Goal: Information Seeking & Learning: Learn about a topic

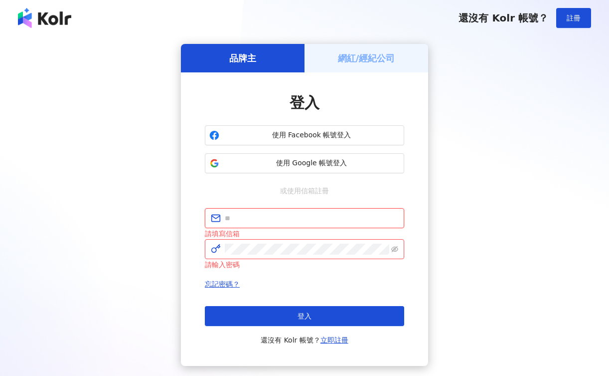
click at [296, 218] on input "text" at bounding box center [312, 217] width 174 height 11
click at [291, 213] on input "text" at bounding box center [312, 217] width 174 height 11
type input "**********"
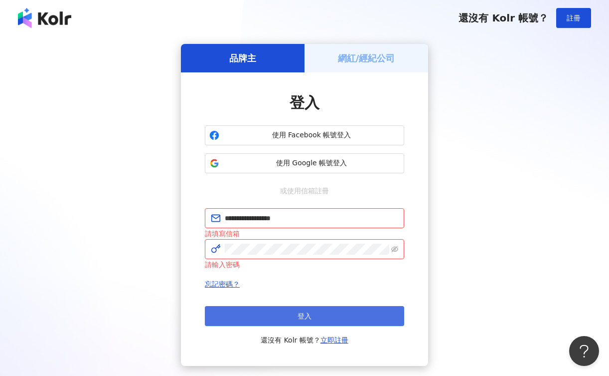
click at [296, 314] on button "登入" at bounding box center [305, 316] width 200 height 20
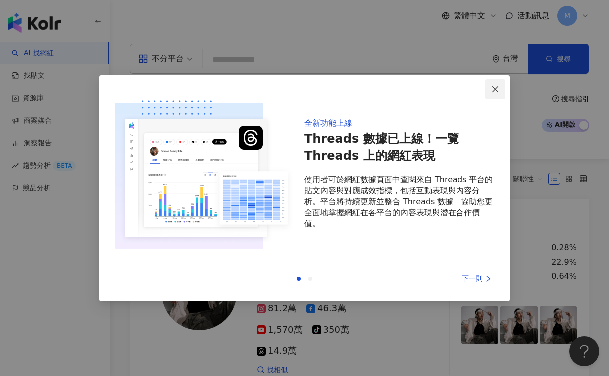
click at [497, 88] on icon "close" at bounding box center [496, 89] width 6 height 6
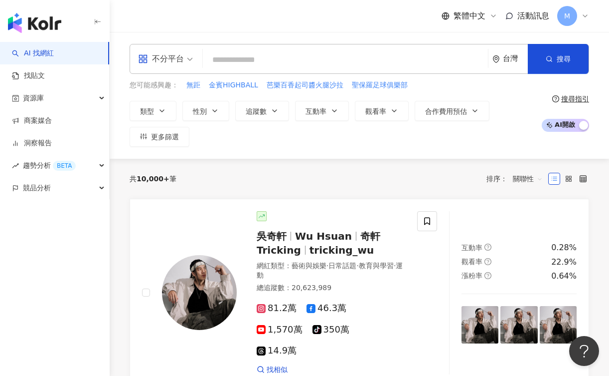
click at [181, 52] on div "不分平台" at bounding box center [161, 59] width 46 height 16
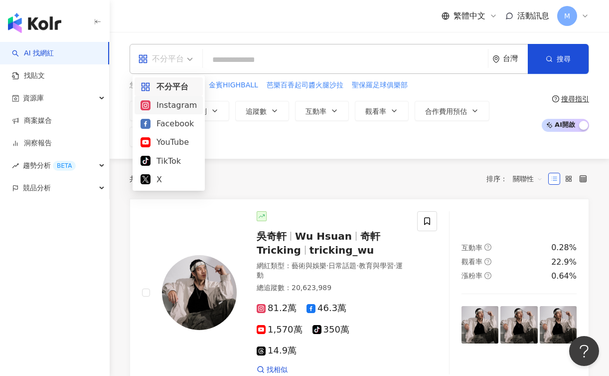
click at [173, 104] on div "Instagram" at bounding box center [169, 105] width 56 height 12
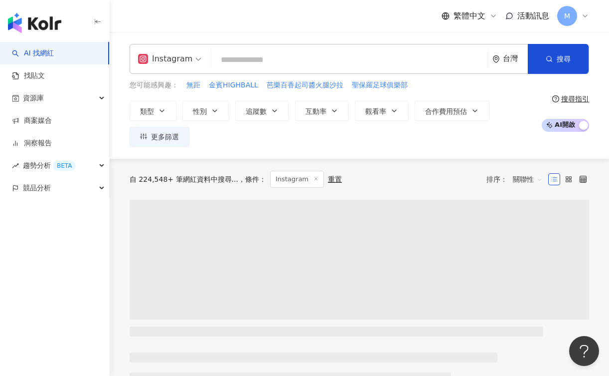
click at [261, 63] on input "search" at bounding box center [349, 59] width 269 height 19
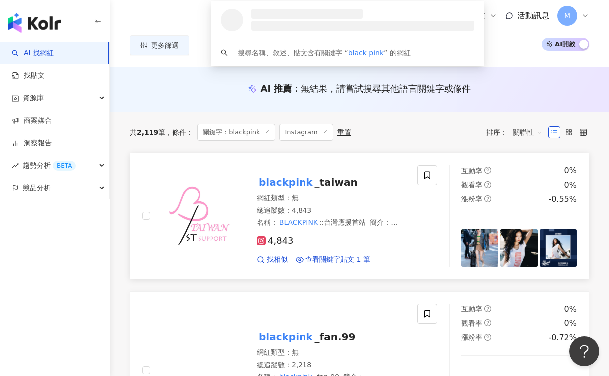
scroll to position [71, 0]
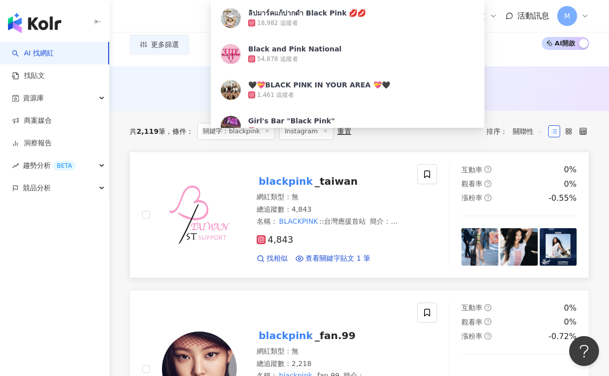
type input "**********"
click at [321, 180] on span "_taiwan" at bounding box center [336, 181] width 43 height 12
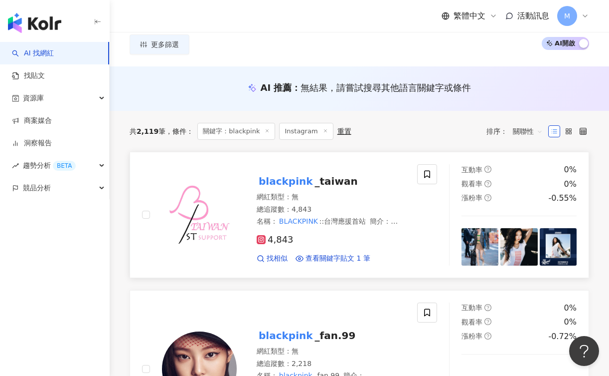
click at [354, 257] on span "查看關鍵字貼文 1 筆" at bounding box center [338, 258] width 65 height 10
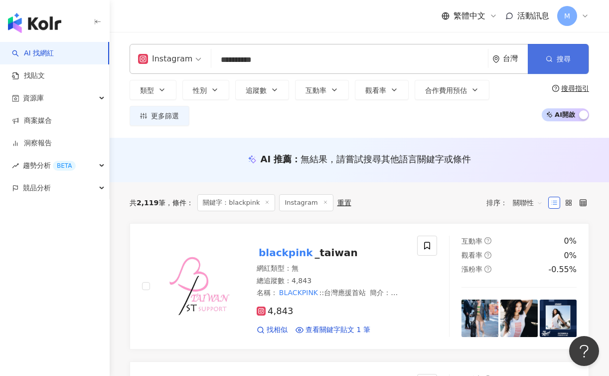
scroll to position [0, 0]
click at [237, 93] on button "追蹤數" at bounding box center [262, 90] width 54 height 20
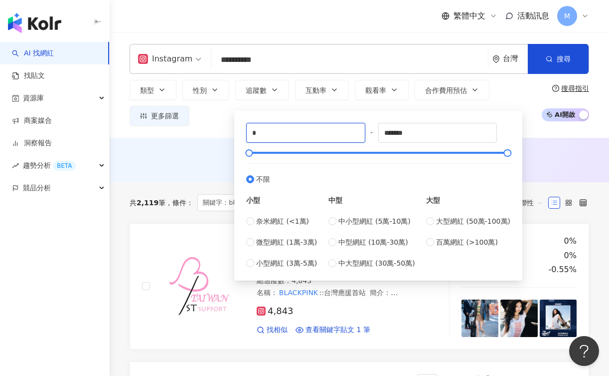
drag, startPoint x: 296, startPoint y: 135, endPoint x: 237, endPoint y: 135, distance: 59.4
click at [237, 135] on div "* - ******* 不限 小型 奈米網紅 (<1萬) 微型網紅 (1萬-3萬) 小型網紅 (3萬-5萬) 中型 中小型網紅 (5萬-10萬) 中型網紅 (…" at bounding box center [378, 196] width 288 height 170
type input "****"
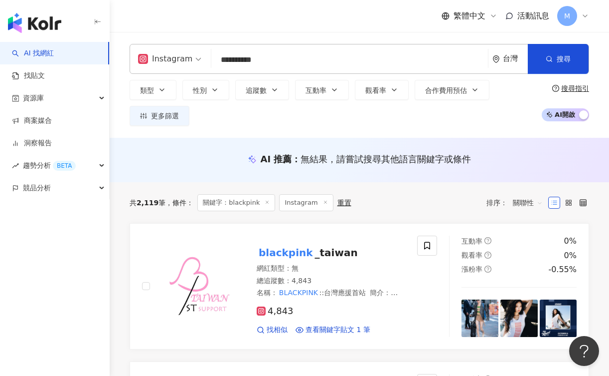
click at [542, 151] on div "AI 推薦 ： 無結果，請嘗試搜尋其他語言關鍵字或條件" at bounding box center [360, 160] width 500 height 44
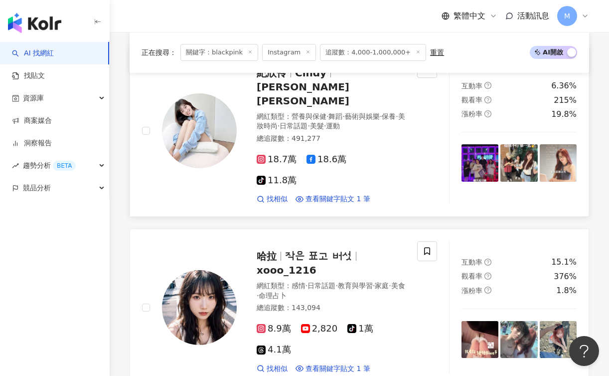
scroll to position [388, 0]
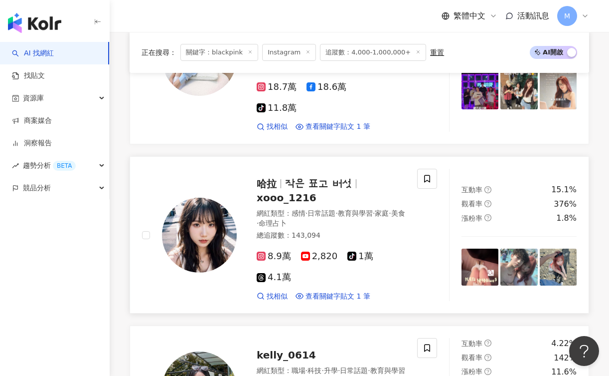
click at [317, 192] on span "xooo_1216" at bounding box center [287, 198] width 60 height 12
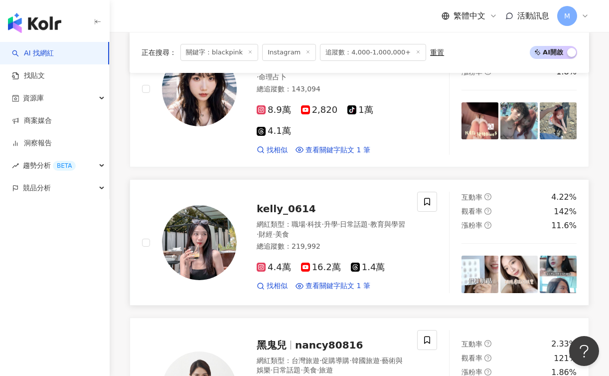
scroll to position [535, 0]
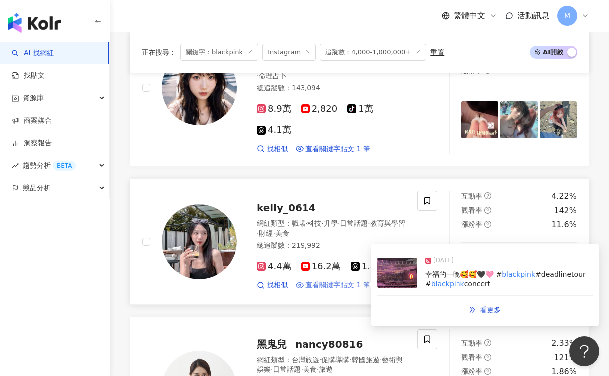
click at [347, 280] on span "查看關鍵字貼文 1 筆" at bounding box center [338, 285] width 65 height 10
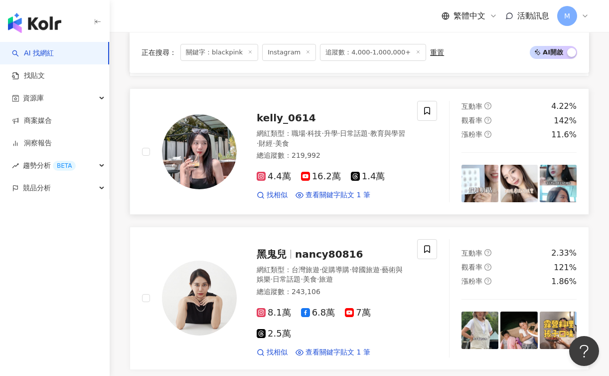
scroll to position [625, 0]
click at [307, 247] on span "nancy80816" at bounding box center [329, 253] width 68 height 12
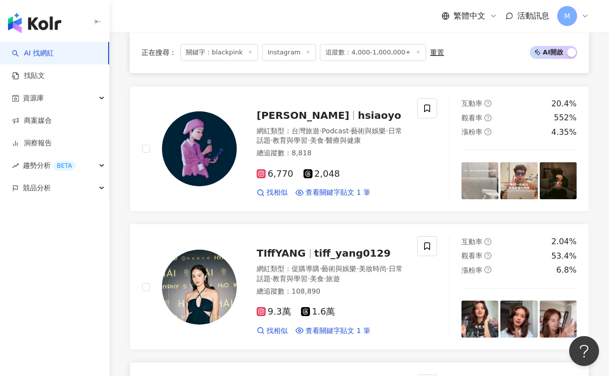
scroll to position [1491, 0]
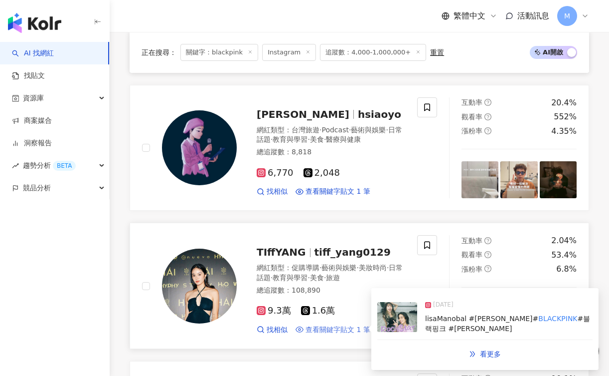
click at [355, 325] on span "查看關鍵字貼文 1 筆" at bounding box center [338, 330] width 65 height 10
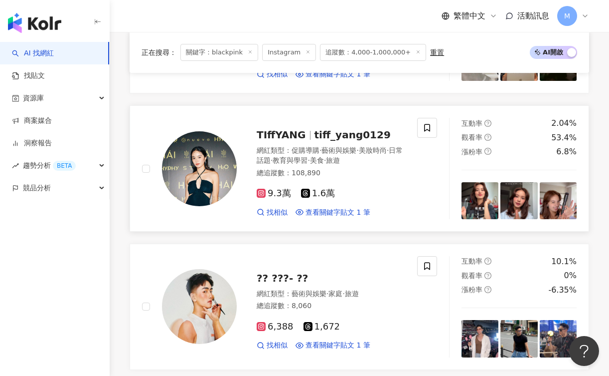
scroll to position [1657, 0]
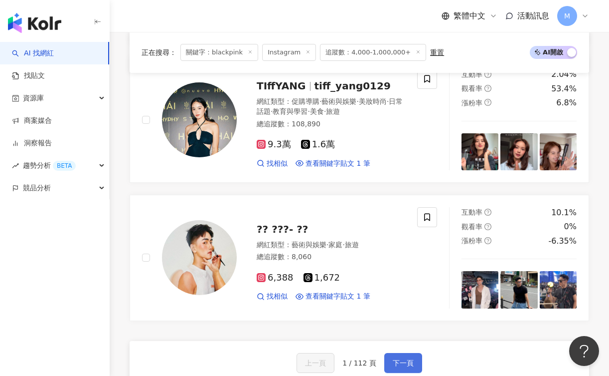
click at [395, 359] on span "下一頁" at bounding box center [403, 363] width 21 height 8
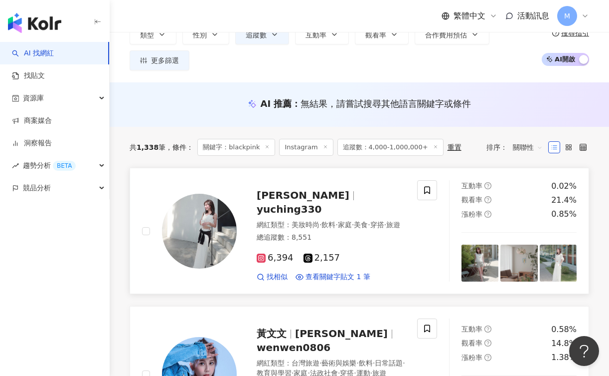
scroll to position [62, 0]
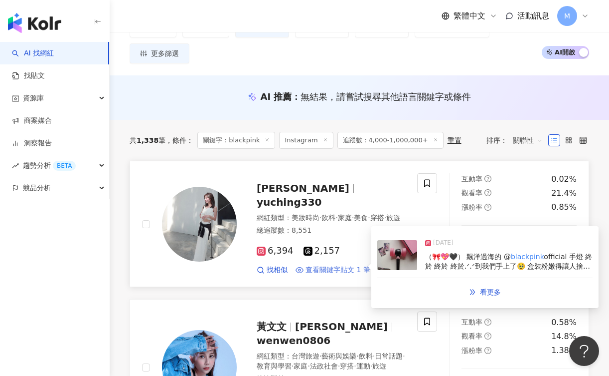
click at [353, 266] on span "查看關鍵字貼文 1 筆" at bounding box center [338, 270] width 65 height 10
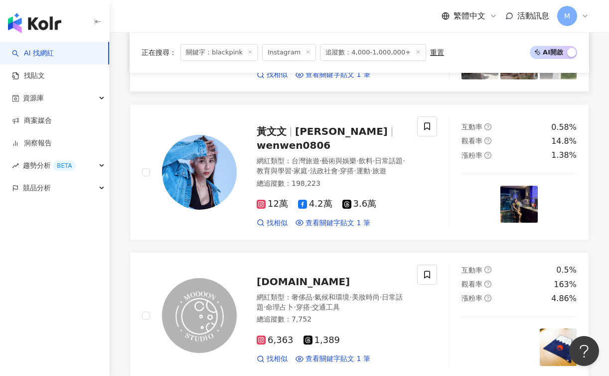
scroll to position [258, 0]
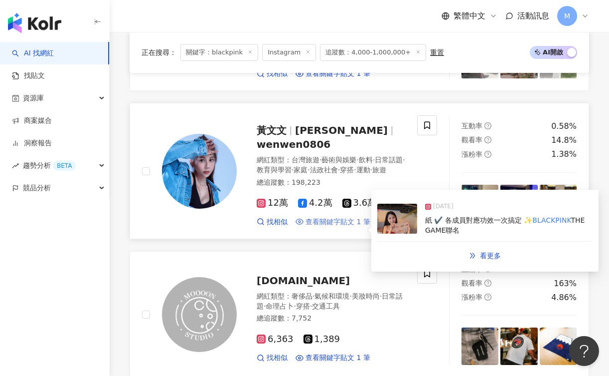
click at [357, 227] on span "查看關鍵字貼文 1 筆" at bounding box center [338, 222] width 65 height 10
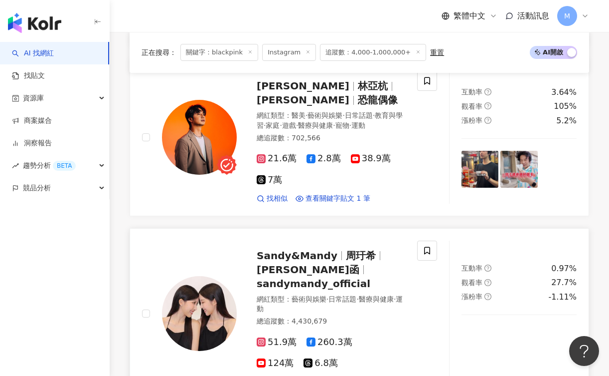
scroll to position [1798, 0]
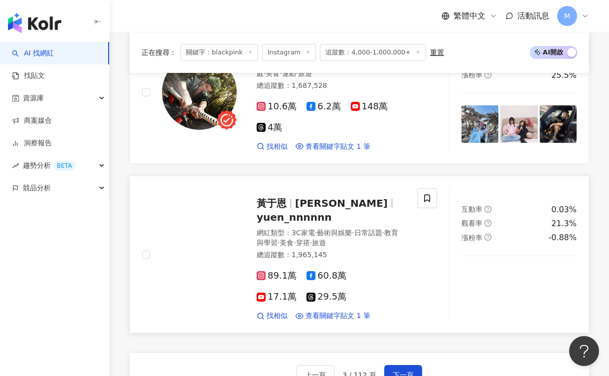
scroll to position [1875, 0]
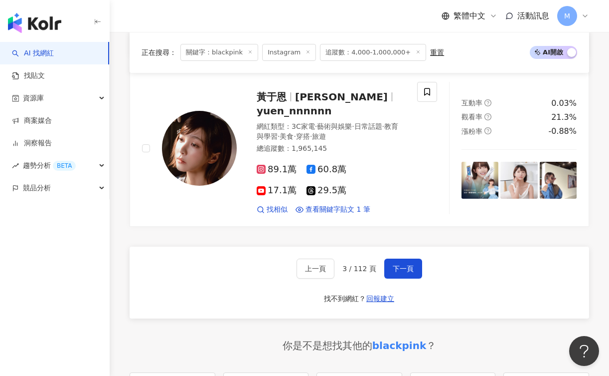
click at [248, 54] on icon at bounding box center [250, 51] width 5 height 5
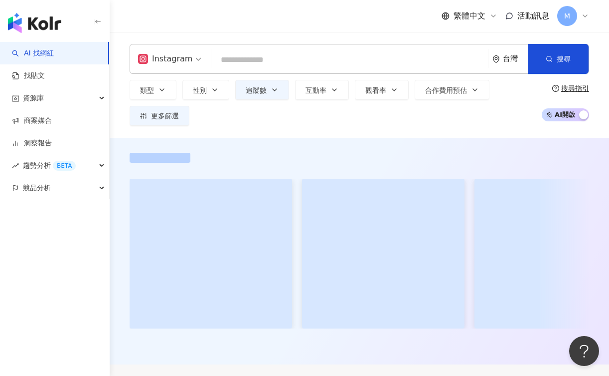
click at [260, 58] on div "Instagram 台灣 搜尋 0345dc35-9837-453d-9e49-e716611bea4d ลิปมาร์คแก้ปากดำ Black Pin…" at bounding box center [360, 59] width 460 height 30
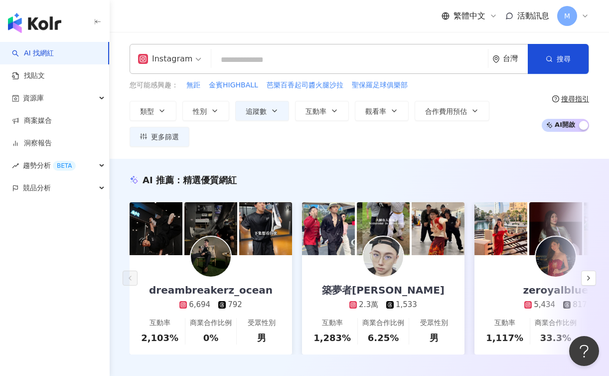
click at [252, 59] on input "search" at bounding box center [349, 59] width 269 height 19
type input "*"
type input "**"
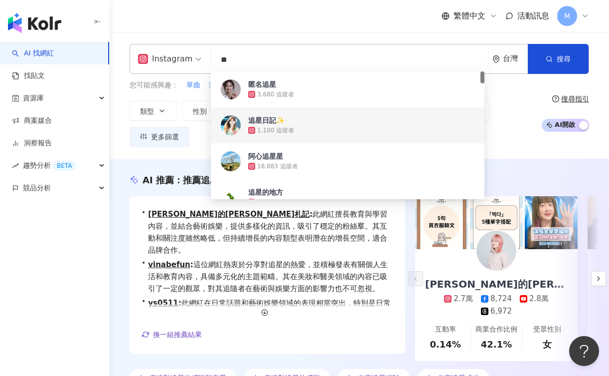
click at [504, 158] on div "Instagram ** 台灣 搜尋 0b0ba09a-536b-489b-a1e7-e958adaa076d 2fceaa2a-5b22-49d6-bbcd…" at bounding box center [360, 95] width 500 height 127
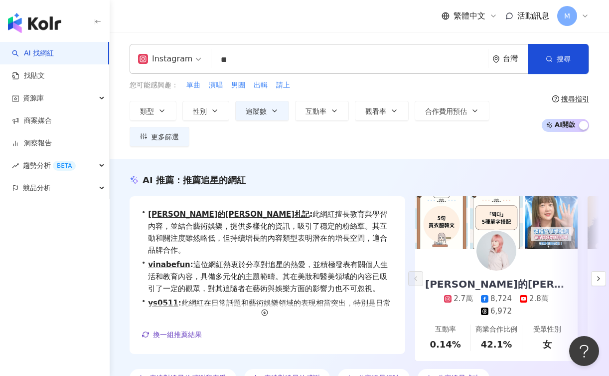
click at [286, 60] on input "**" at bounding box center [349, 59] width 269 height 19
click at [567, 67] on button "搜尋" at bounding box center [558, 59] width 61 height 30
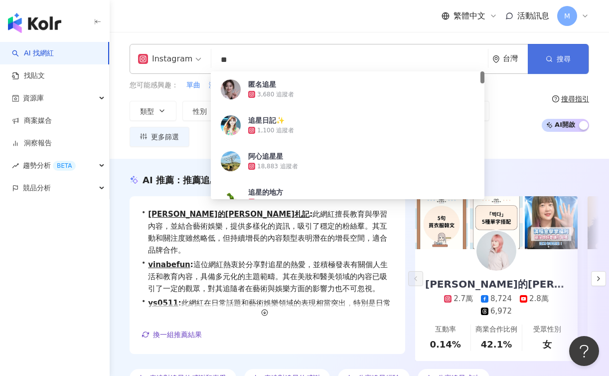
click at [567, 67] on button "搜尋" at bounding box center [558, 59] width 61 height 30
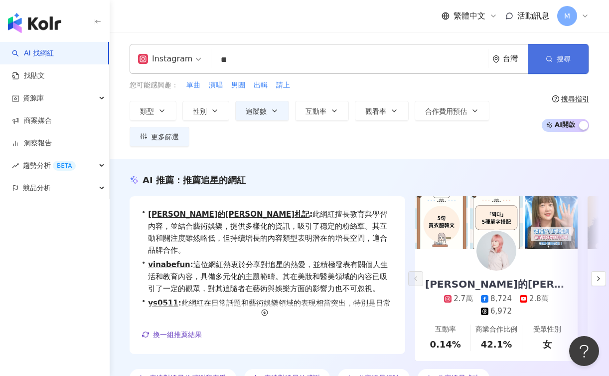
click at [561, 66] on button "搜尋" at bounding box center [558, 59] width 61 height 30
click at [557, 62] on button "搜尋" at bounding box center [558, 59] width 61 height 30
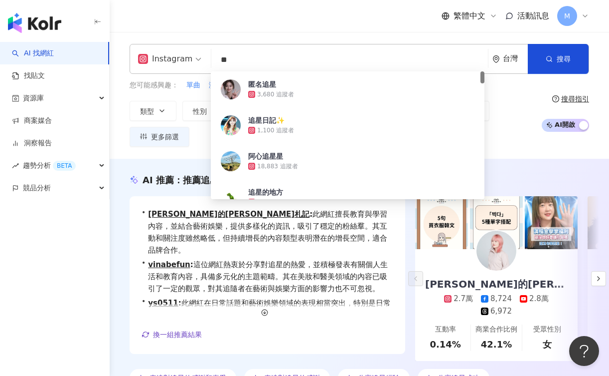
drag, startPoint x: 254, startPoint y: 63, endPoint x: 203, endPoint y: 63, distance: 50.9
click at [203, 63] on div "Instagram ** 台灣 搜尋 0b0ba09a-536b-489b-a1e7-e958adaa076d 匿名追星 3,680 追蹤者 追星日記✨ 1,…" at bounding box center [360, 59] width 460 height 30
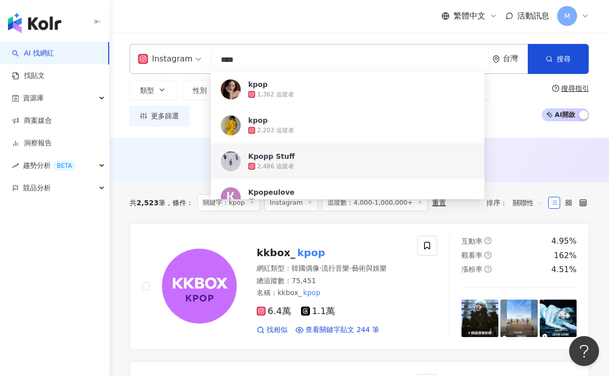
click at [243, 62] on input "****" at bounding box center [349, 59] width 269 height 19
paste input "*"
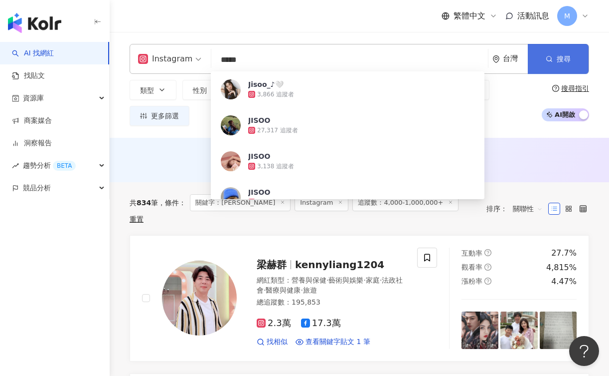
type input "*****"
click at [558, 56] on span "搜尋" at bounding box center [564, 59] width 14 height 8
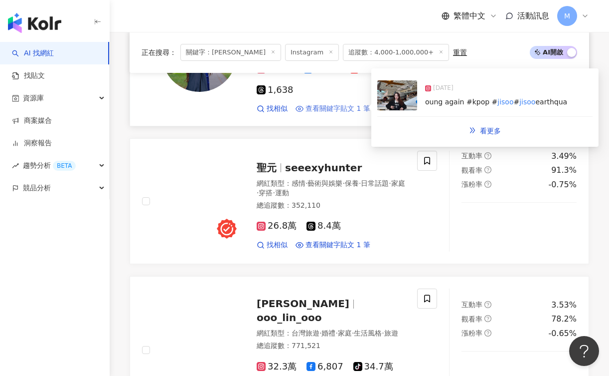
scroll to position [549, 0]
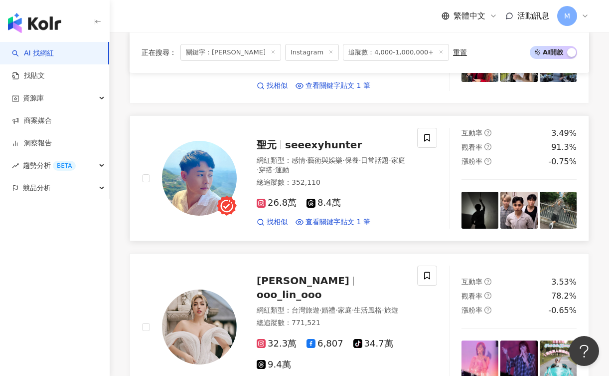
click at [331, 139] on span "seeexyhunter" at bounding box center [323, 145] width 77 height 12
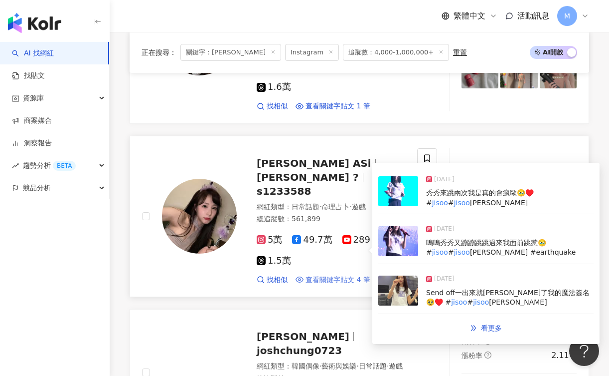
scroll to position [1254, 0]
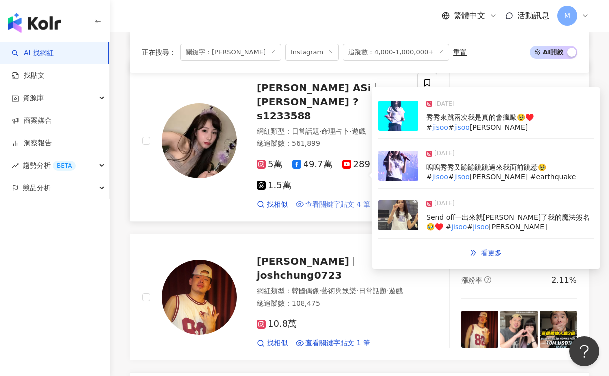
click at [349, 200] on span "查看關鍵字貼文 4 筆" at bounding box center [338, 205] width 65 height 10
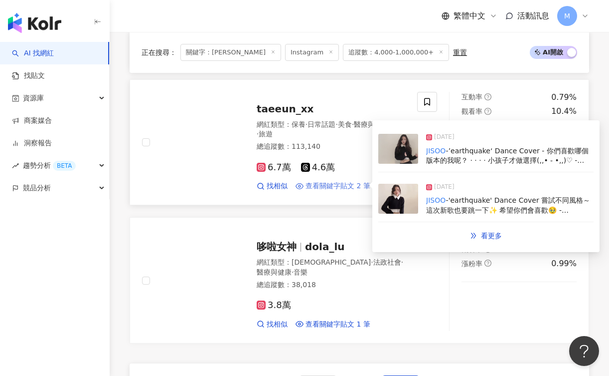
scroll to position [1708, 0]
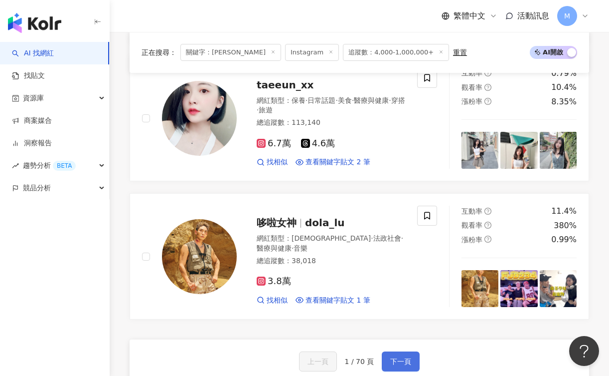
click at [404, 357] on span "下一頁" at bounding box center [401, 361] width 21 height 8
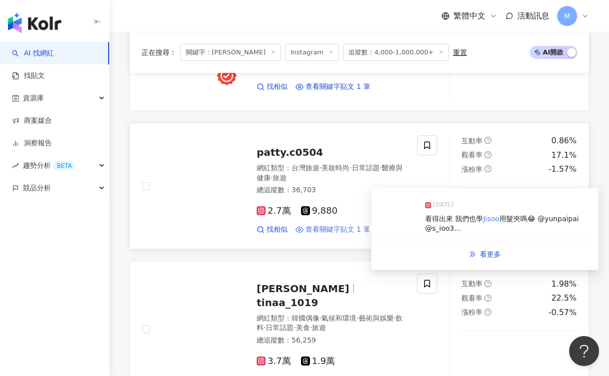
scroll to position [379, 0]
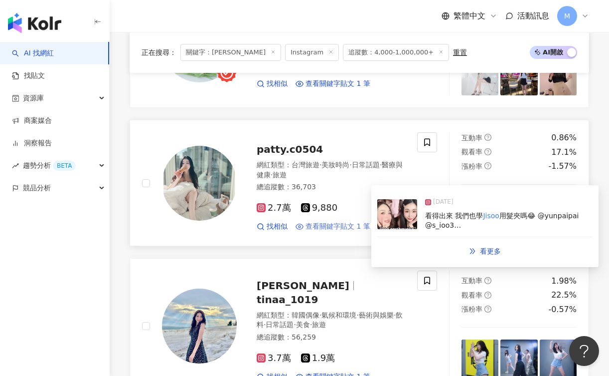
click at [359, 223] on span "查看關鍵字貼文 1 筆" at bounding box center [338, 226] width 65 height 10
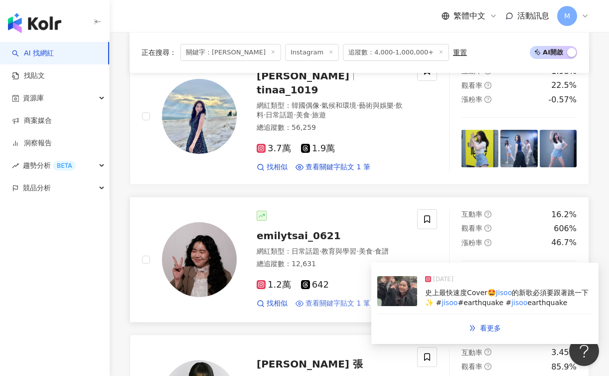
scroll to position [636, 0]
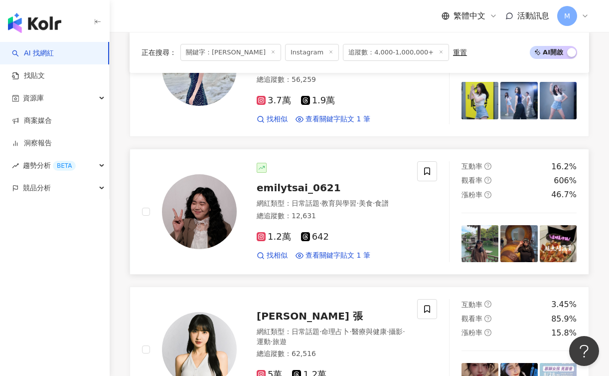
click at [333, 249] on link "emilytsai_0621 網紅類型 ： 日常話題 · 教育與學習 · 美食 · 食譜 總追蹤數 ： 12,631 1.2萬 642 找相似 查看關鍵字貼文…" at bounding box center [360, 212] width 460 height 126
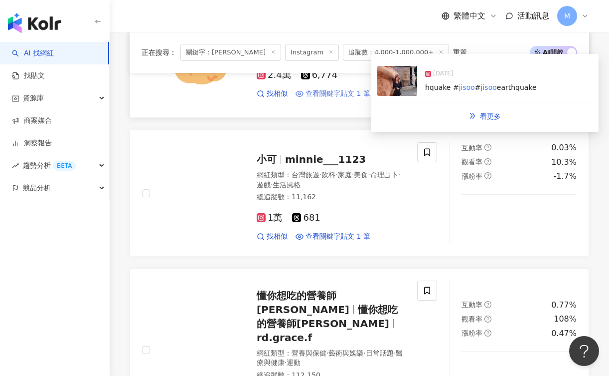
scroll to position [1098, 0]
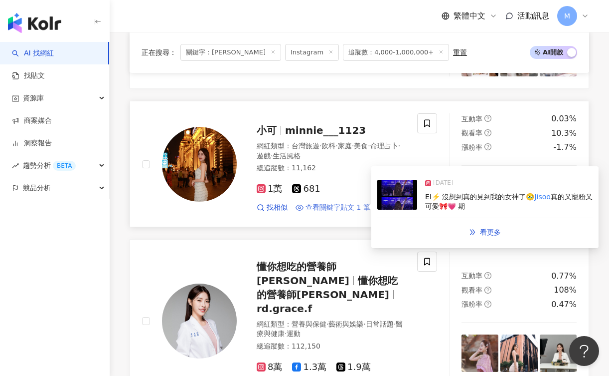
click at [347, 202] on span "查看關鍵字貼文 1 筆" at bounding box center [338, 207] width 65 height 10
click at [322, 202] on span "查看關鍵字貼文 1 筆" at bounding box center [338, 207] width 65 height 10
click at [486, 228] on span "看更多" at bounding box center [490, 232] width 21 height 8
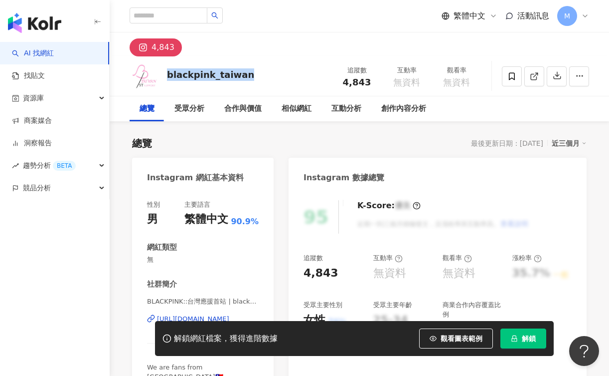
drag, startPoint x: 242, startPoint y: 74, endPoint x: 168, endPoint y: 74, distance: 74.3
click at [168, 74] on div "blackpink_taiwan" at bounding box center [210, 74] width 87 height 12
copy div "blackpink_taiwan"
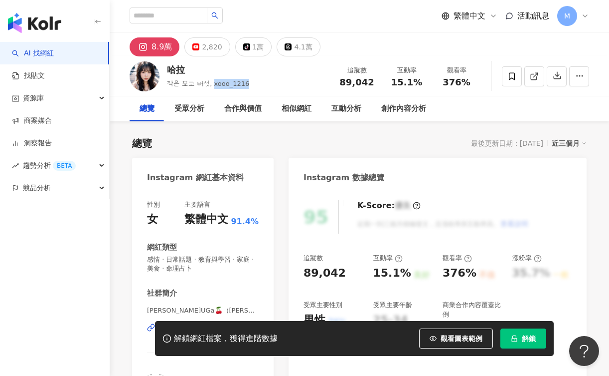
drag, startPoint x: 242, startPoint y: 85, endPoint x: 208, endPoint y: 83, distance: 33.5
click at [208, 83] on div "哈拉 작은 표고 버섯, xooo_1216 追蹤數 89,042 互動率 15.1% 觀看率 376%" at bounding box center [360, 75] width 500 height 39
click at [208, 83] on span "작은 표고 버섯, xooo_1216" at bounding box center [208, 83] width 82 height 7
drag, startPoint x: 249, startPoint y: 82, endPoint x: 204, endPoint y: 82, distance: 44.9
click at [204, 82] on div "哈拉 작은 표고 버섯, xooo_1216 追蹤數 89,042 互動率 15.1% 觀看率 376%" at bounding box center [360, 75] width 500 height 39
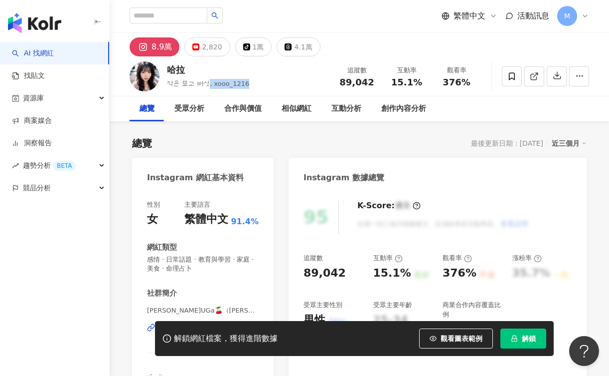
click at [204, 82] on span "작은 표고 버섯, xooo_1216" at bounding box center [208, 83] width 82 height 7
drag, startPoint x: 239, startPoint y: 83, endPoint x: 208, endPoint y: 83, distance: 30.9
click at [208, 83] on span "작은 표고 버섯, xooo_1216" at bounding box center [208, 83] width 82 height 7
copy span "xooo_1216"
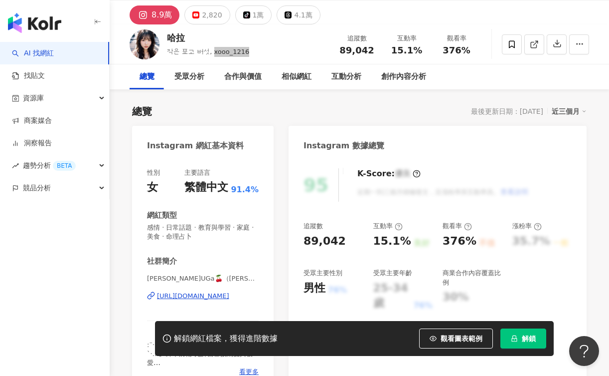
scroll to position [63, 0]
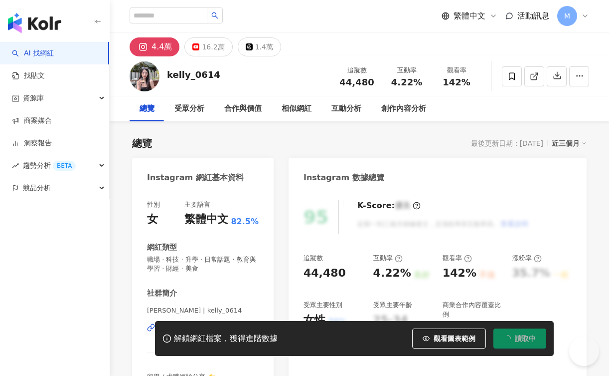
click at [166, 76] on div "kelly_0614 追蹤數 44,480 互動率 4.22% 觀看率 142%" at bounding box center [360, 75] width 500 height 39
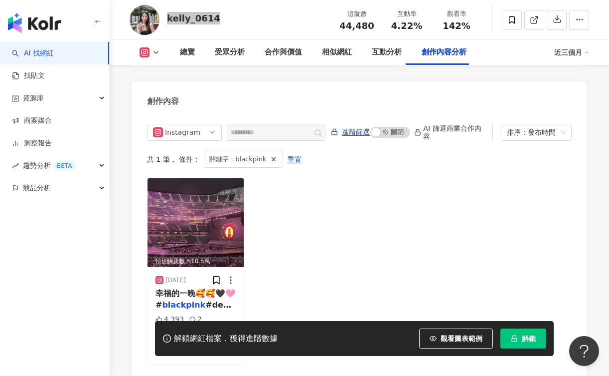
scroll to position [3034, 0]
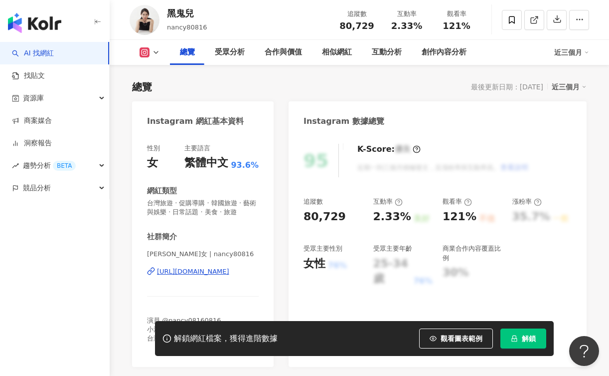
scroll to position [206, 0]
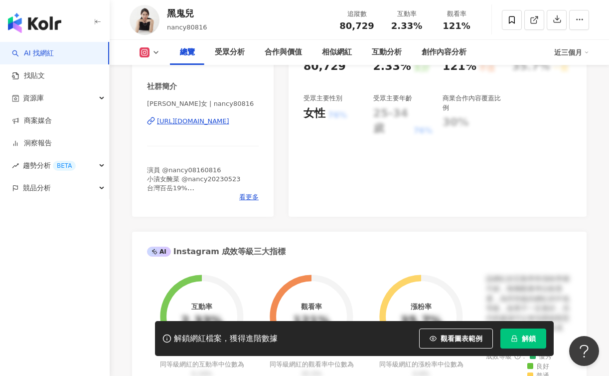
click at [229, 123] on div "[URL][DOMAIN_NAME]" at bounding box center [193, 121] width 72 height 9
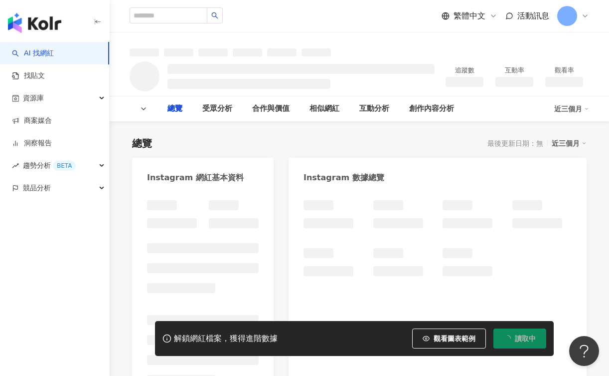
type input "*********"
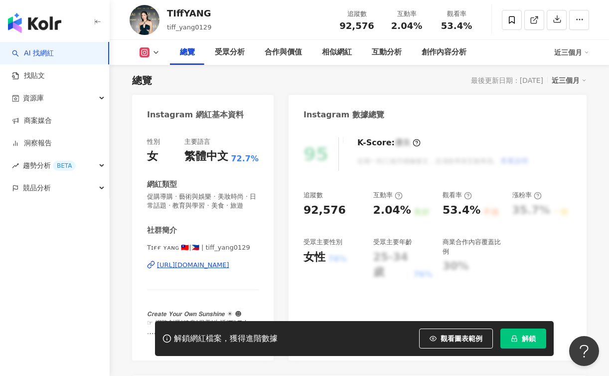
scroll to position [139, 0]
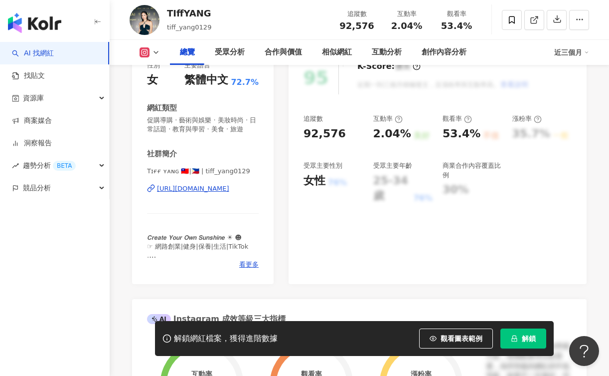
click at [229, 190] on div "https://www.instagram.com/tiff_yang0129/" at bounding box center [193, 188] width 72 height 9
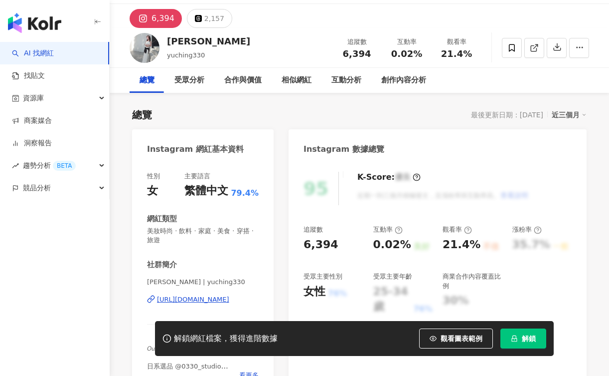
click at [227, 299] on div "[URL][DOMAIN_NAME]" at bounding box center [193, 299] width 72 height 9
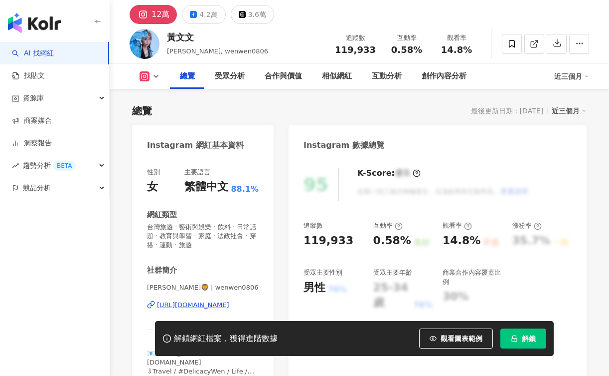
scroll to position [71, 0]
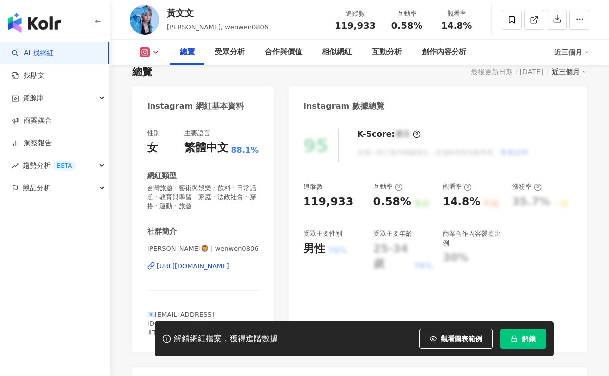
click at [223, 265] on div "https://www.instagram.com/wenwen0806/" at bounding box center [193, 265] width 72 height 9
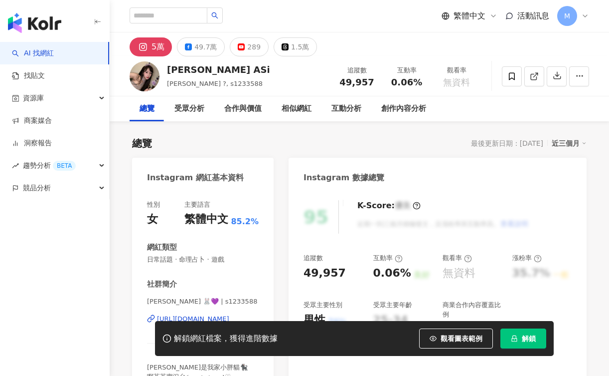
scroll to position [65, 0]
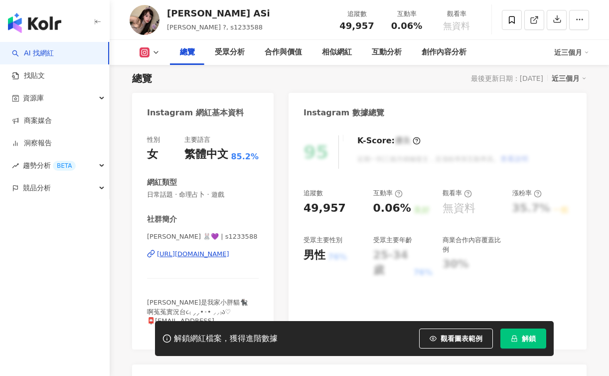
click at [225, 257] on div "https://www.instagram.com/s1233588/" at bounding box center [193, 253] width 72 height 9
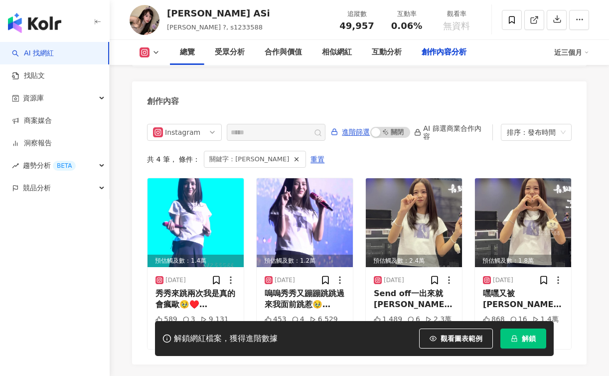
scroll to position [0, 0]
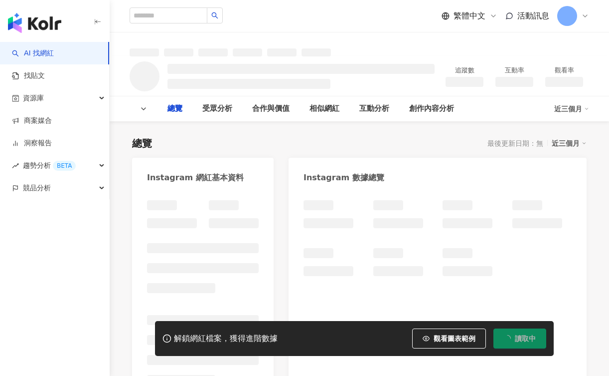
type input "*****"
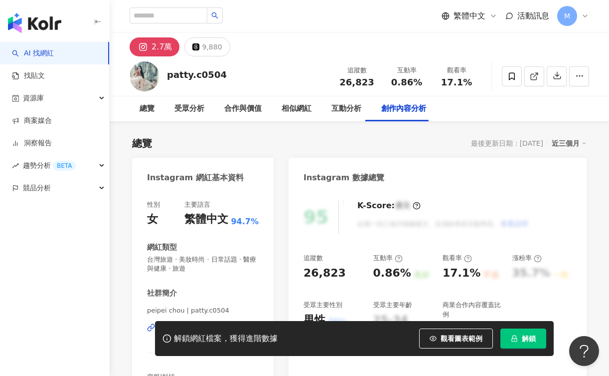
scroll to position [32, 0]
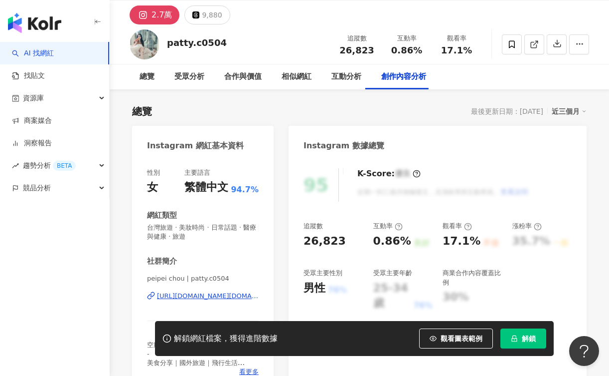
click at [221, 296] on div "[URL][DOMAIN_NAME][DOMAIN_NAME]" at bounding box center [208, 295] width 102 height 9
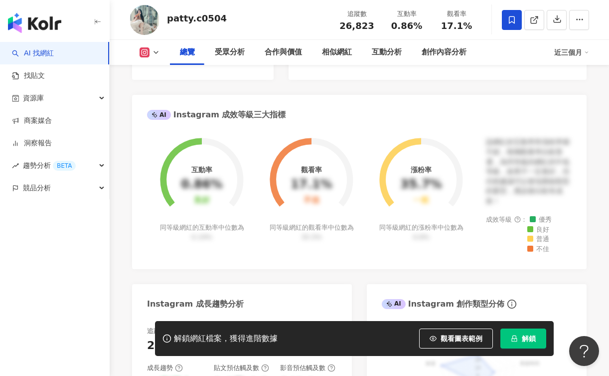
scroll to position [344, 0]
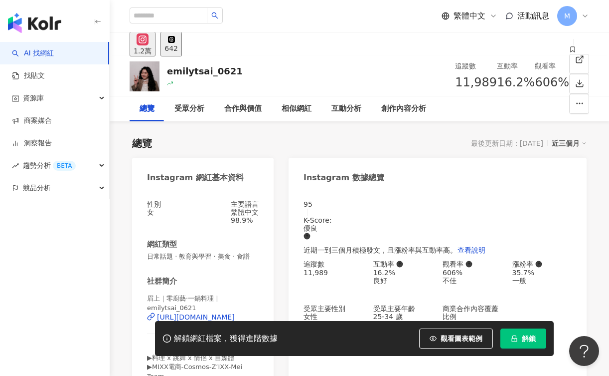
scroll to position [23, 0]
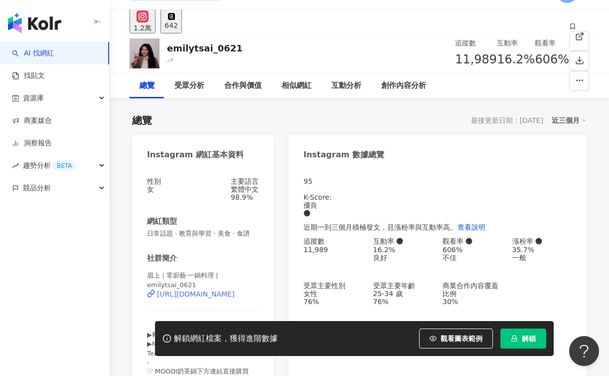
click at [235, 298] on div "[URL][DOMAIN_NAME]" at bounding box center [196, 294] width 78 height 8
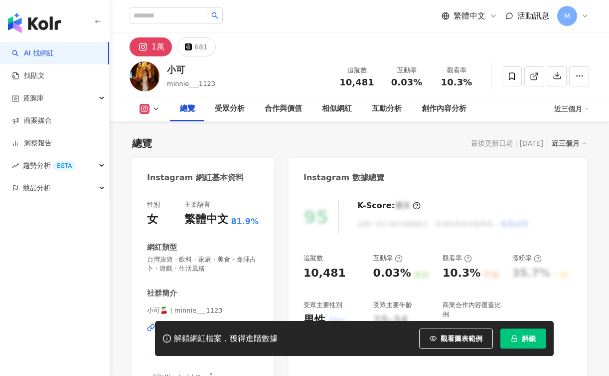
scroll to position [43, 0]
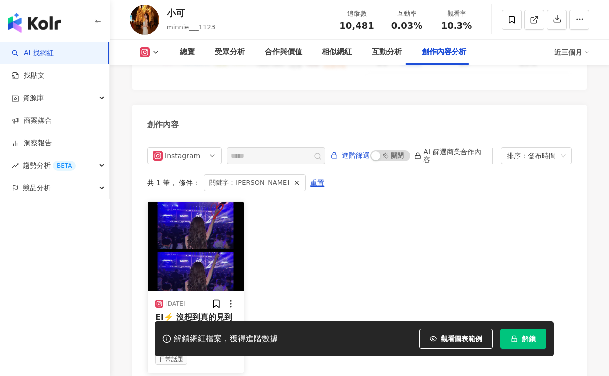
click at [186, 299] on div "[DATE]" at bounding box center [176, 303] width 20 height 8
click at [213, 323] on mark "Jisoo" at bounding box center [219, 327] width 29 height 9
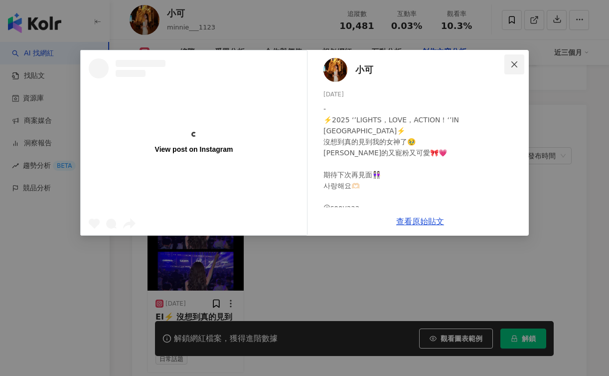
click at [513, 62] on icon "close" at bounding box center [515, 64] width 6 height 6
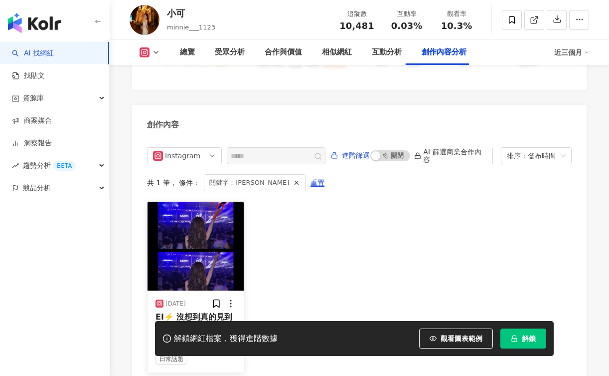
click at [202, 229] on img at bounding box center [196, 246] width 96 height 89
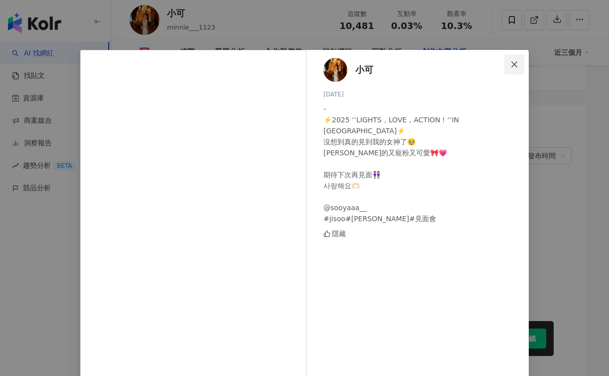
click at [517, 65] on icon "close" at bounding box center [515, 64] width 8 height 8
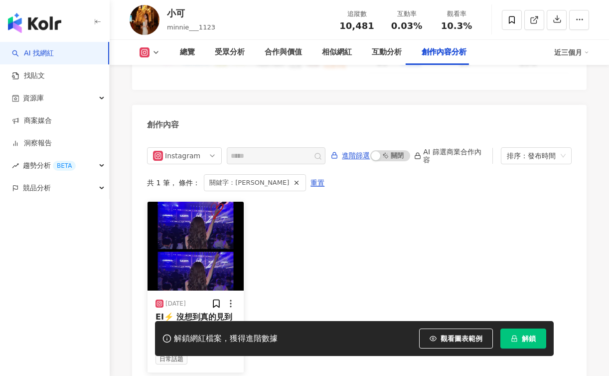
click at [232, 298] on icon at bounding box center [231, 303] width 10 height 10
click at [323, 252] on div "2025/3/24 EI⚡️ 沒想到真的見到我的女神了🥹 Jisoo 真的又寵粉又可愛🎀💗 期 隱藏 日常話題" at bounding box center [359, 287] width 425 height 172
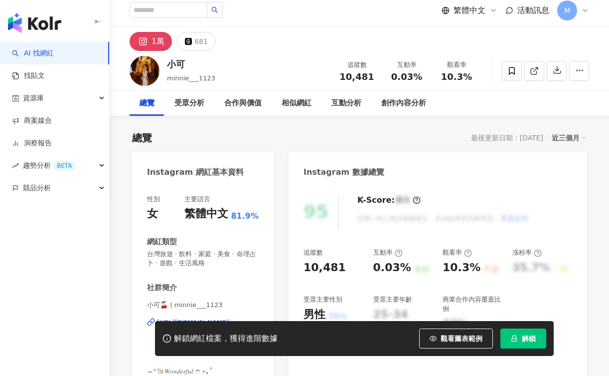
scroll to position [144, 0]
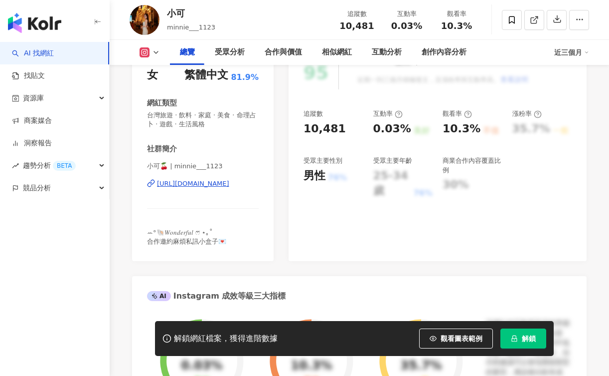
click at [229, 183] on div "https://www.instagram.com/minnie___1123/" at bounding box center [193, 183] width 72 height 9
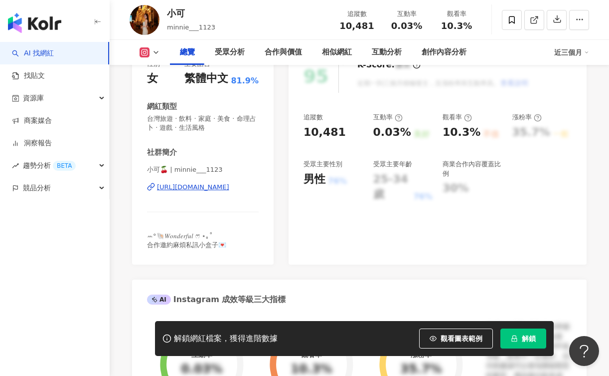
scroll to position [137, 0]
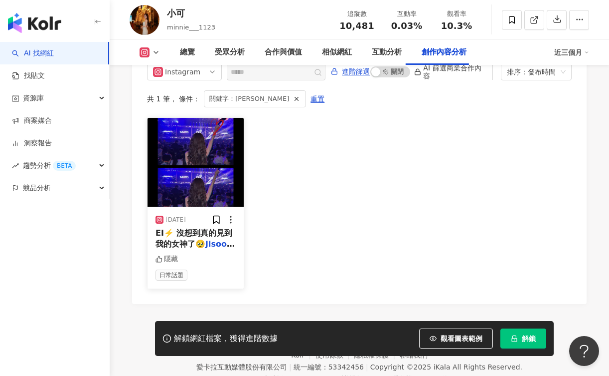
scroll to position [3125, 0]
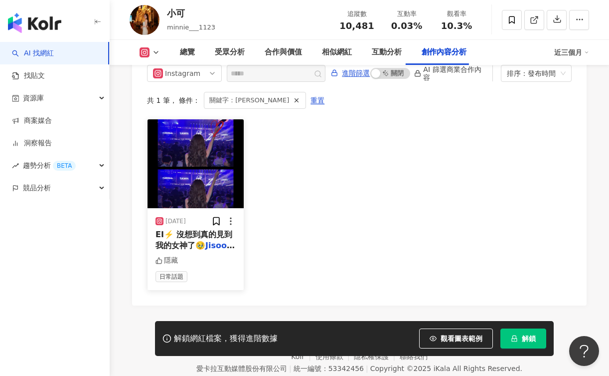
click at [186, 217] on div "[DATE]" at bounding box center [176, 221] width 20 height 8
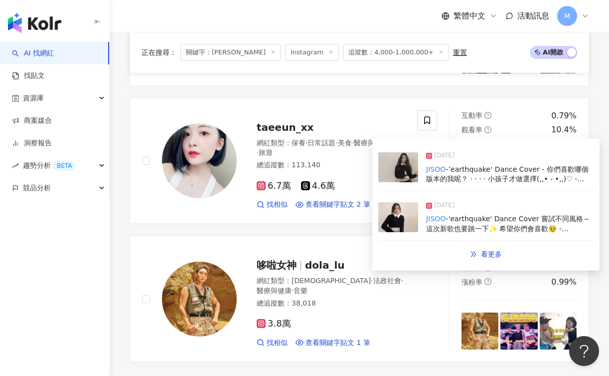
scroll to position [1681, 0]
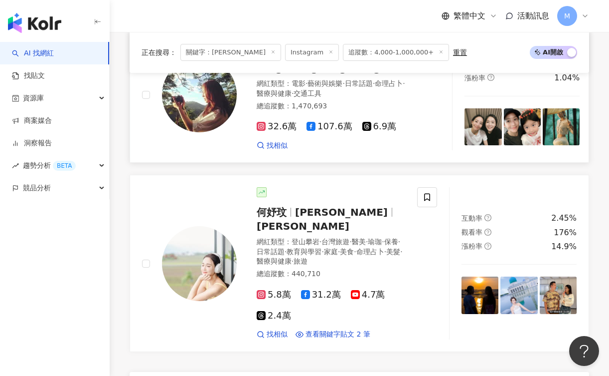
scroll to position [1635, 0]
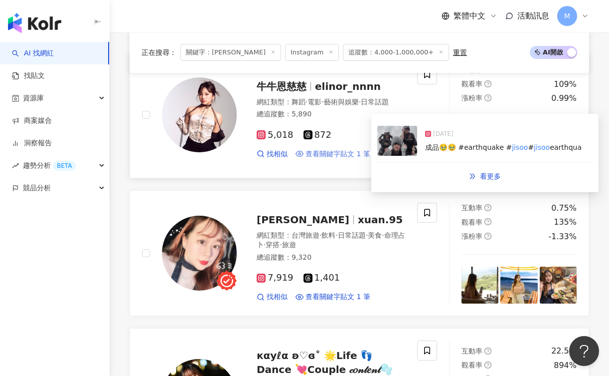
scroll to position [652, 0]
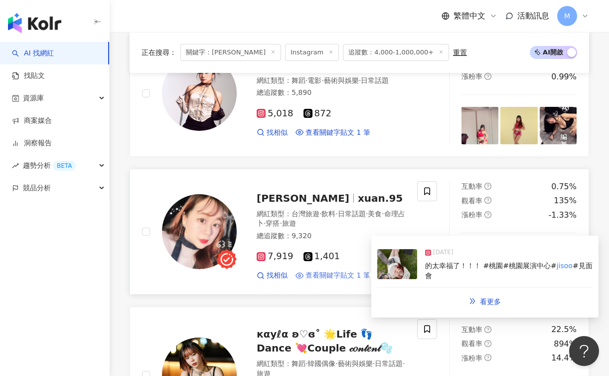
click at [340, 270] on span "查看關鍵字貼文 1 筆" at bounding box center [338, 275] width 65 height 10
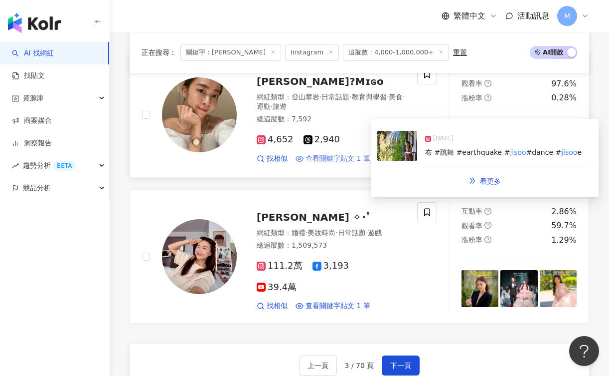
scroll to position [1614, 0]
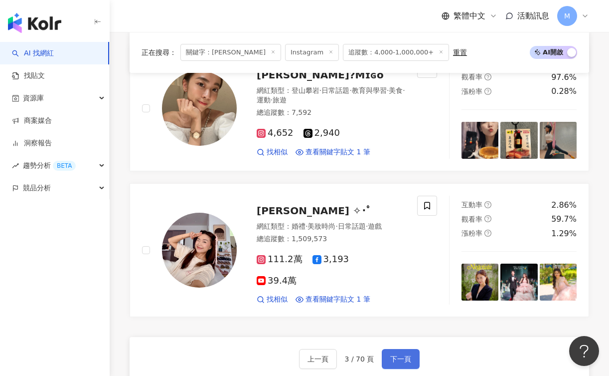
click at [406, 355] on span "下一頁" at bounding box center [401, 359] width 21 height 8
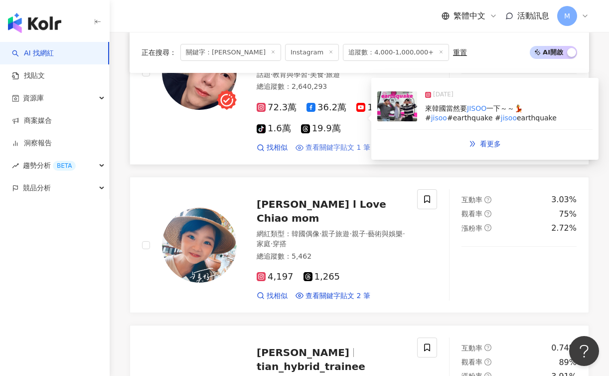
scroll to position [613, 0]
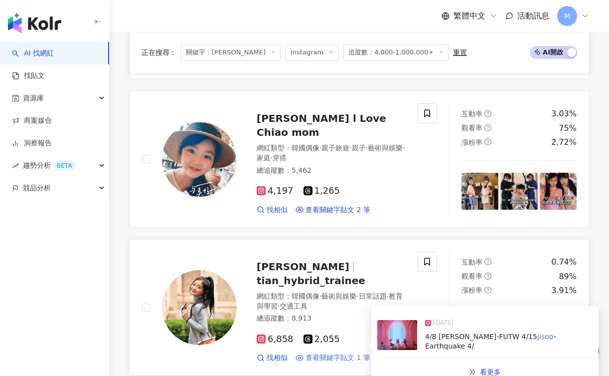
click at [334, 353] on span "查看關鍵字貼文 1 筆" at bounding box center [338, 358] width 65 height 10
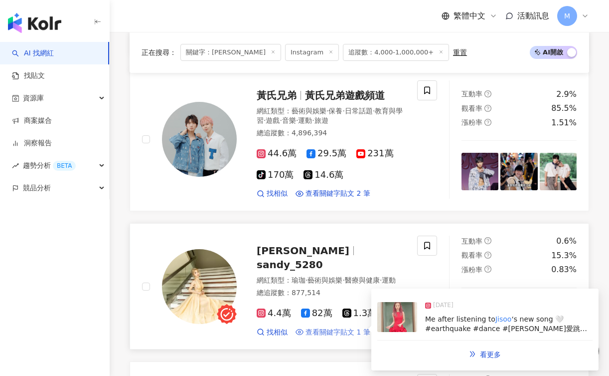
scroll to position [1471, 0]
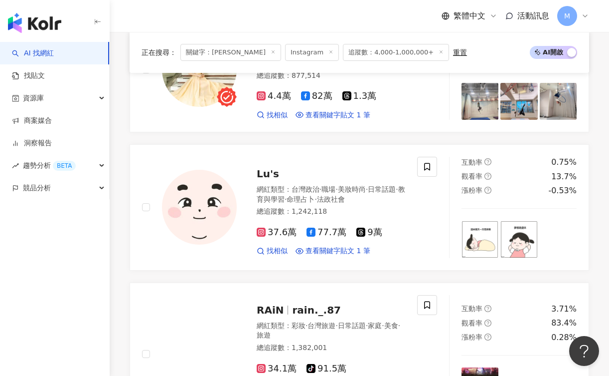
scroll to position [1678, 0]
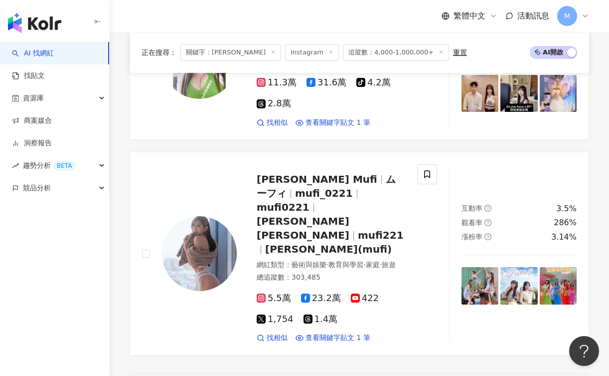
scroll to position [1832, 0]
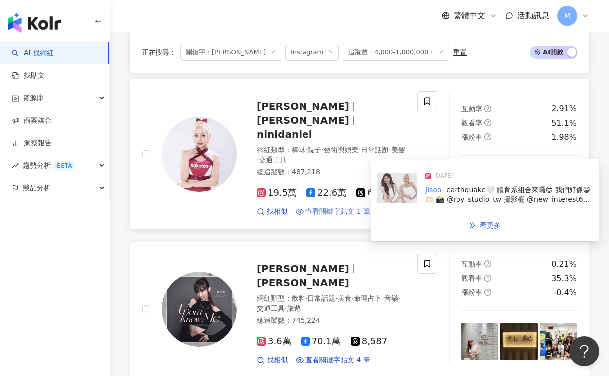
scroll to position [1729, 0]
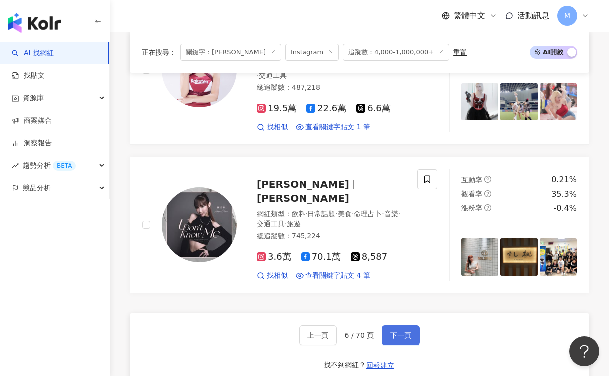
click at [397, 325] on button "下一頁" at bounding box center [401, 335] width 38 height 20
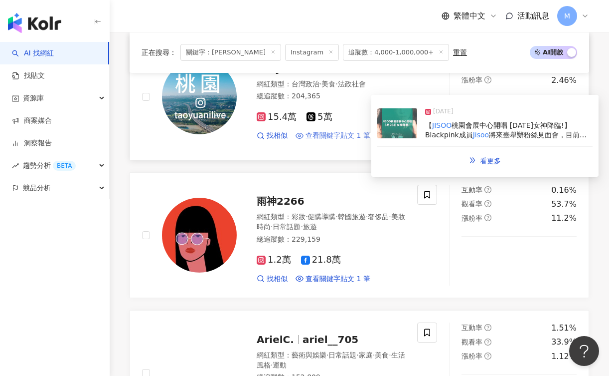
scroll to position [499, 0]
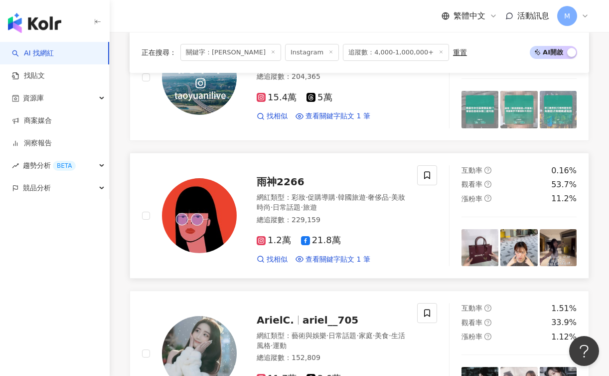
click at [298, 176] on span "雨神2266" at bounding box center [281, 182] width 48 height 12
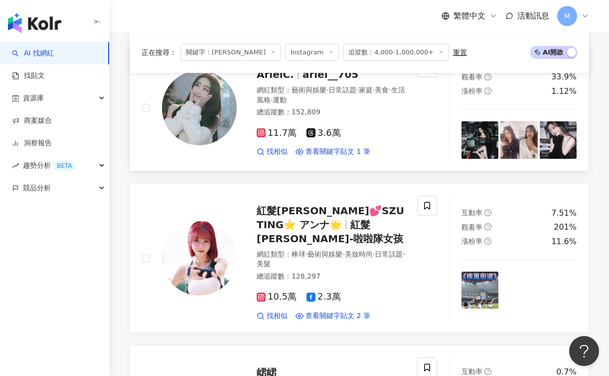
scroll to position [650, 0]
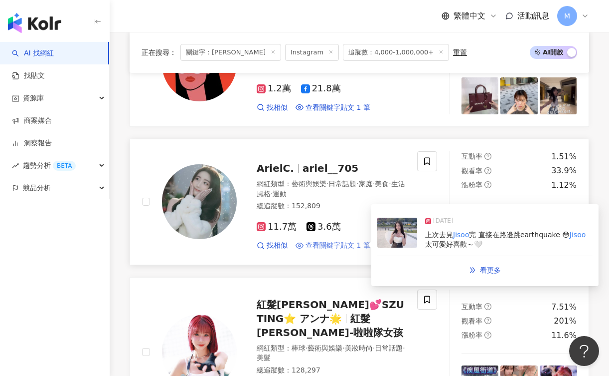
click at [326, 240] on span "查看關鍵字貼文 1 筆" at bounding box center [338, 245] width 65 height 10
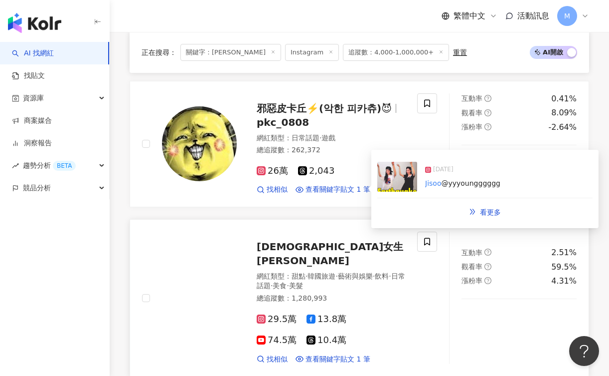
scroll to position [1172, 0]
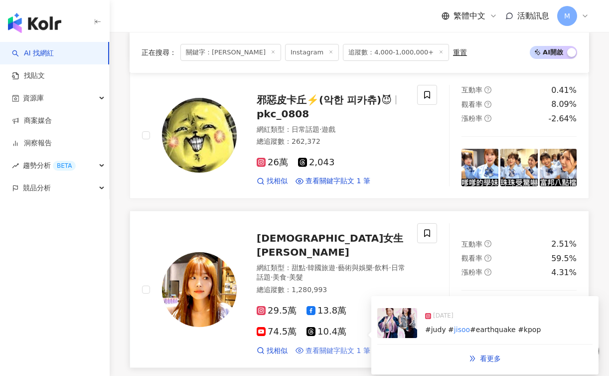
click at [352, 346] on span "查看關鍵字貼文 1 筆" at bounding box center [338, 351] width 65 height 10
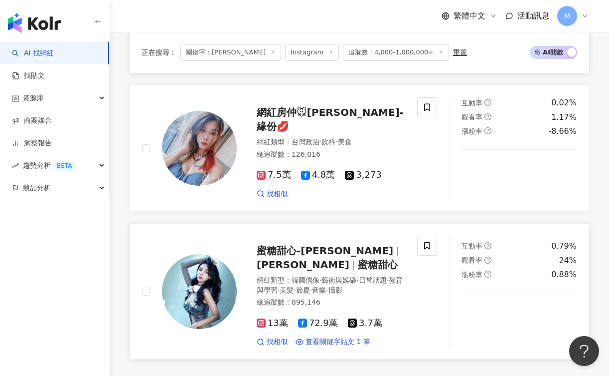
scroll to position [1648, 0]
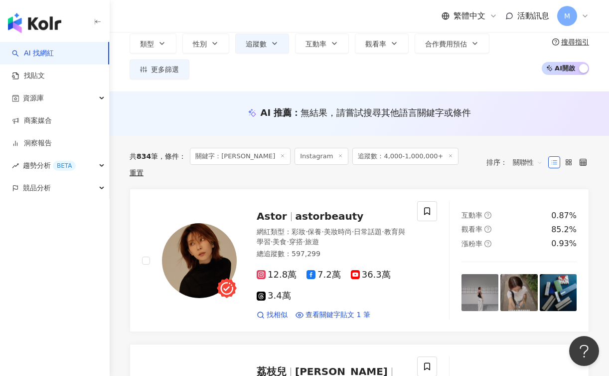
scroll to position [79, 0]
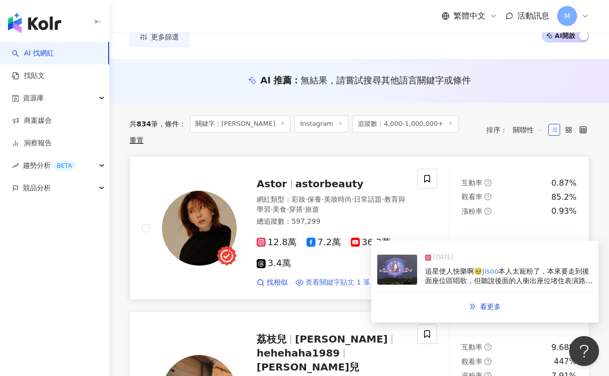
click at [357, 277] on span "查看關鍵字貼文 1 筆" at bounding box center [338, 282] width 65 height 10
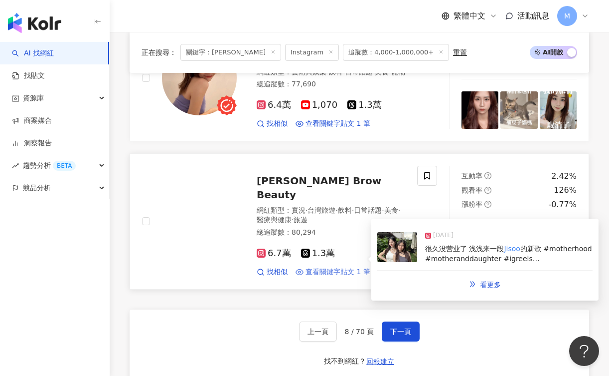
scroll to position [1797, 0]
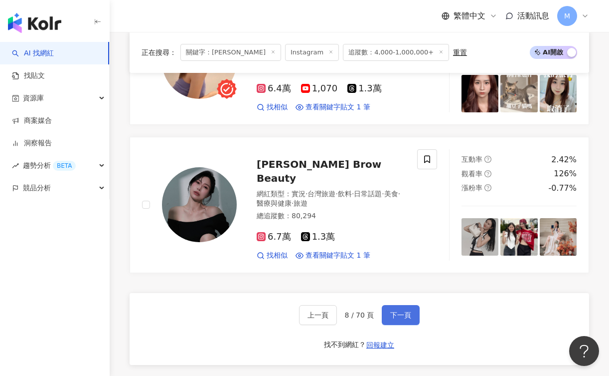
click at [408, 311] on span "下一頁" at bounding box center [401, 315] width 21 height 8
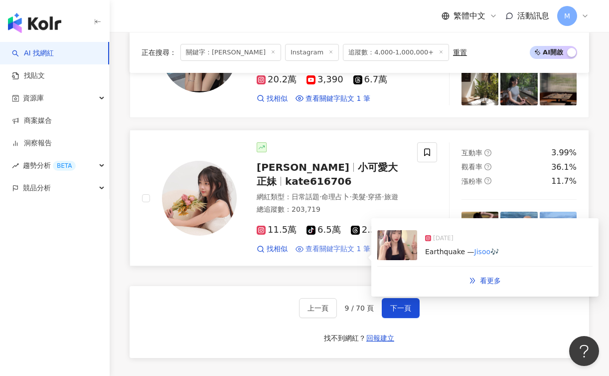
scroll to position [1949, 0]
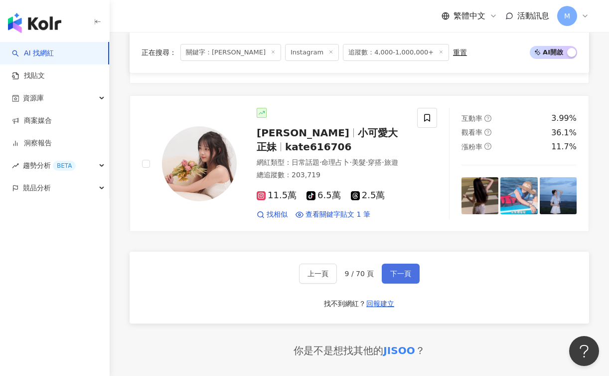
click at [405, 263] on button "下一頁" at bounding box center [401, 273] width 38 height 20
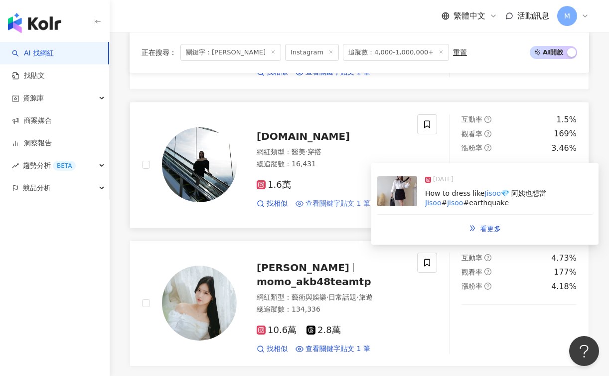
scroll to position [1635, 0]
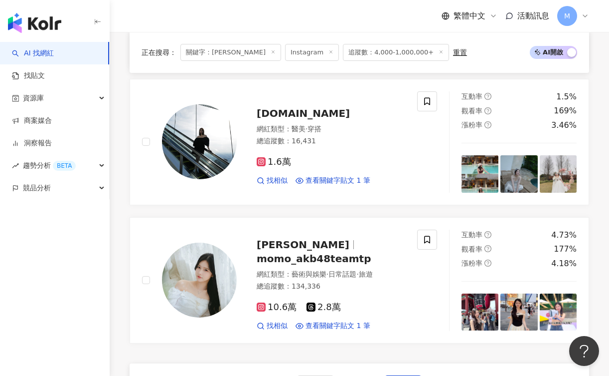
click at [271, 51] on icon at bounding box center [273, 51] width 5 height 5
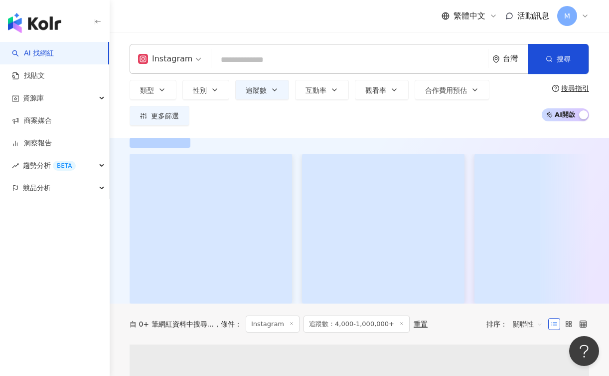
click at [245, 58] on input "search" at bounding box center [349, 59] width 269 height 19
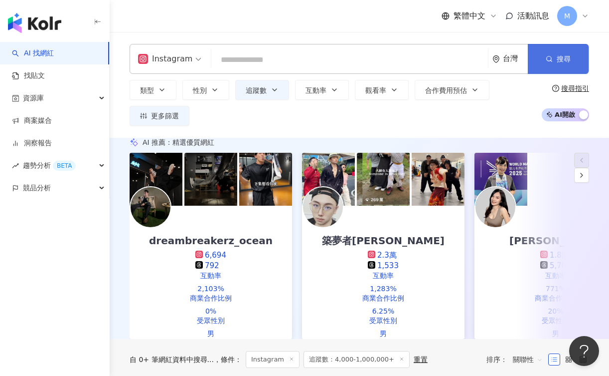
paste input "******"
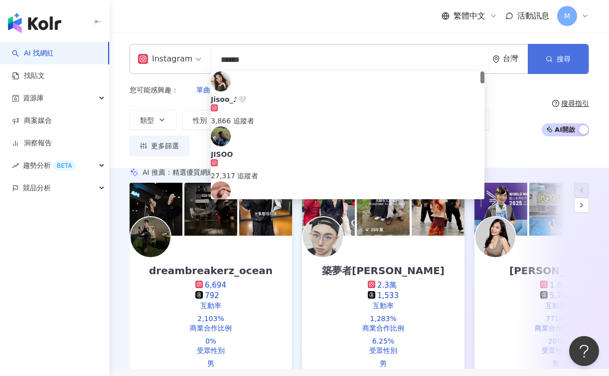
click at [550, 63] on button "搜尋" at bounding box center [558, 59] width 61 height 30
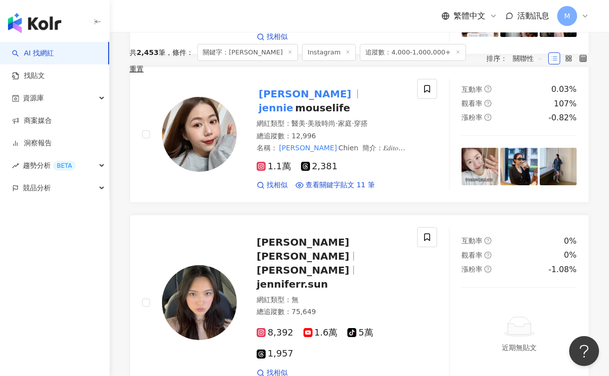
scroll to position [44, 0]
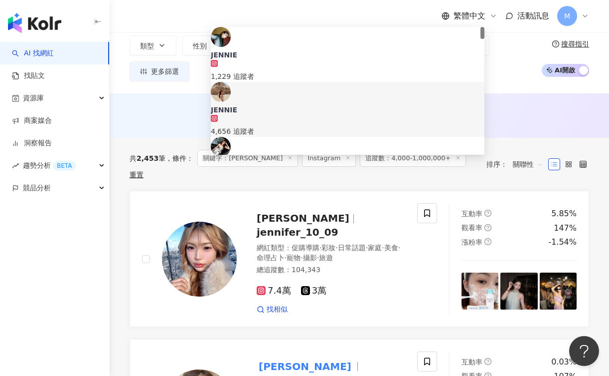
click at [510, 103] on div "AI 推薦 ： 無結果，請嘗試搜尋其他語言關鍵字或條件" at bounding box center [360, 115] width 500 height 44
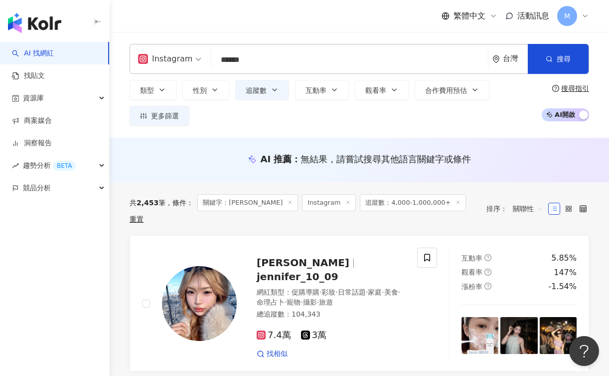
scroll to position [0, 0]
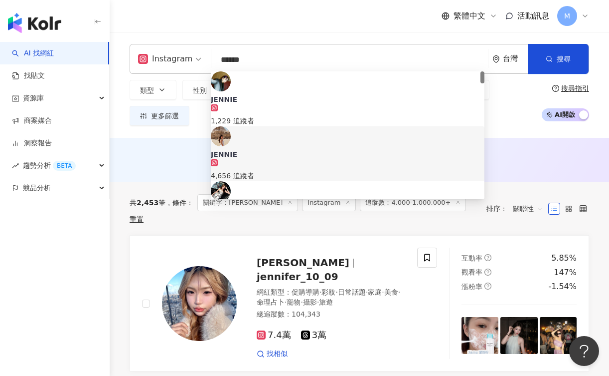
drag, startPoint x: 377, startPoint y: 58, endPoint x: 209, endPoint y: 56, distance: 167.1
click at [209, 56] on div "Instagram ****** 台灣 搜尋 35826962-74dc-443a-8b14-dc2dd32ec3b7 854e96d4-8133-491b-…" at bounding box center [360, 59] width 460 height 30
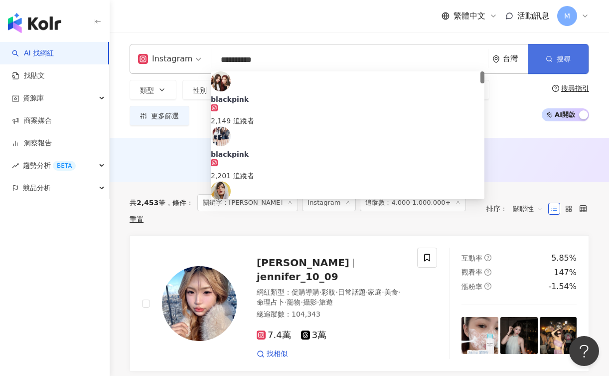
drag, startPoint x: 209, startPoint y: 56, endPoint x: 555, endPoint y: 60, distance: 345.2
click at [555, 60] on button "搜尋" at bounding box center [558, 59] width 61 height 30
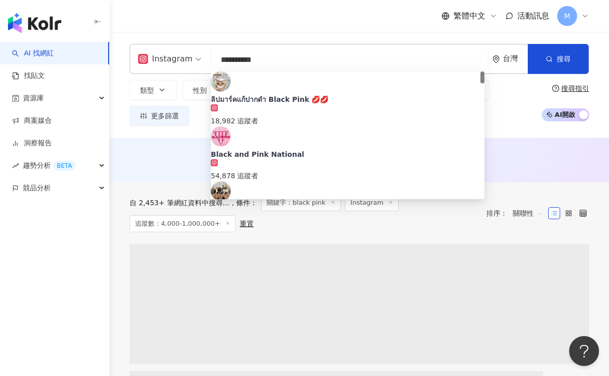
drag, startPoint x: 552, startPoint y: 60, endPoint x: 239, endPoint y: 60, distance: 312.7
click at [239, 60] on input "**********" at bounding box center [349, 59] width 269 height 19
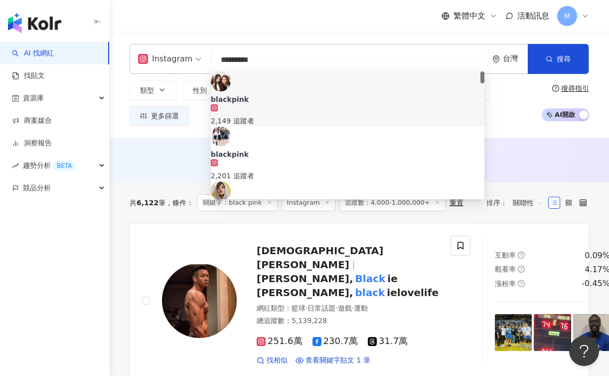
click at [373, 66] on input "*********" at bounding box center [349, 59] width 269 height 19
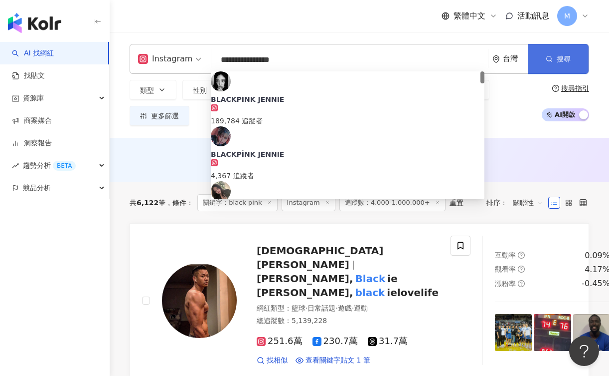
drag, startPoint x: 373, startPoint y: 66, endPoint x: 550, endPoint y: 57, distance: 177.3
click at [550, 57] on icon "button" at bounding box center [549, 58] width 7 height 7
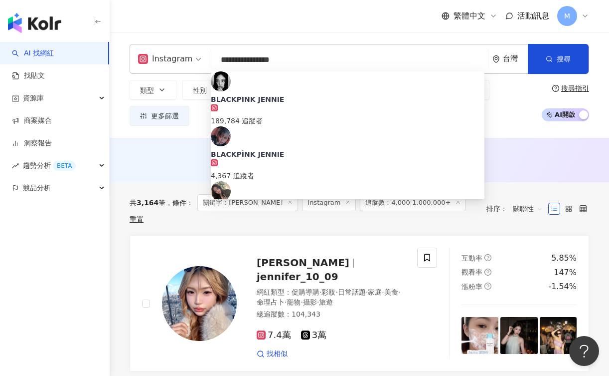
drag, startPoint x: 550, startPoint y: 57, endPoint x: 127, endPoint y: 145, distance: 432.4
click at [127, 145] on div "AI 推薦 ： 無結果，請嘗試搜尋其他語言關鍵字或條件" at bounding box center [360, 160] width 500 height 44
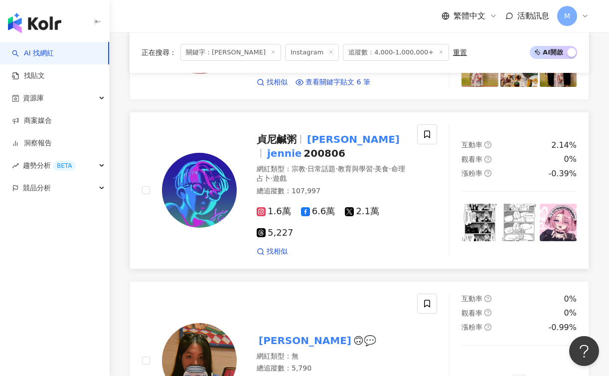
scroll to position [1750, 0]
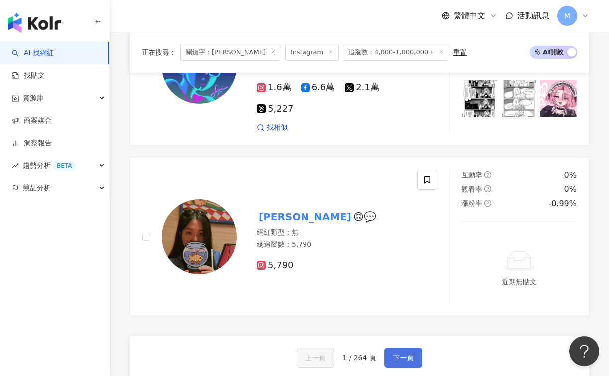
click at [402, 353] on span "下一頁" at bounding box center [403, 357] width 21 height 8
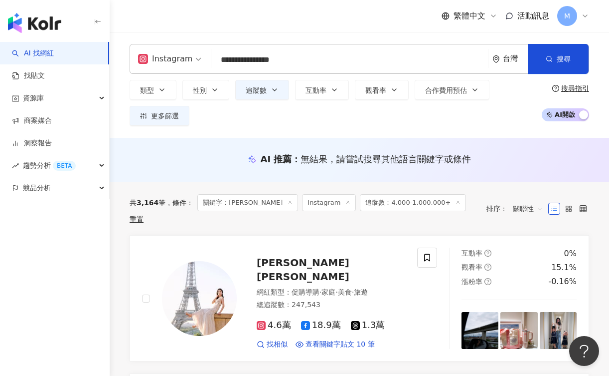
scroll to position [0, 0]
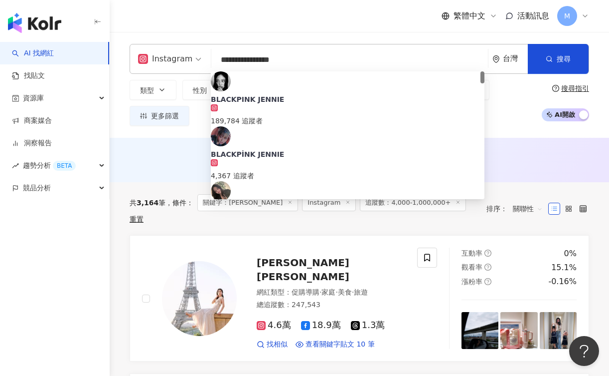
drag, startPoint x: 281, startPoint y: 59, endPoint x: 201, endPoint y: 58, distance: 80.3
click at [201, 58] on div "**********" at bounding box center [360, 59] width 460 height 30
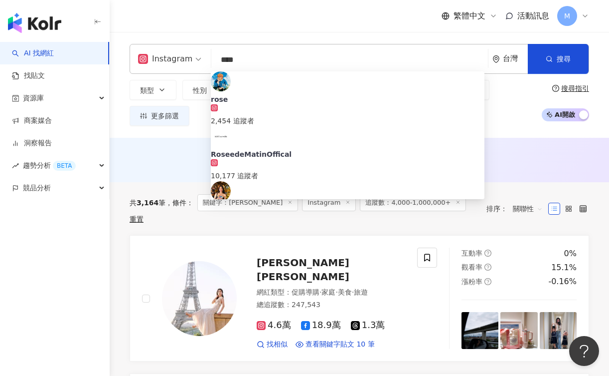
paste input "search"
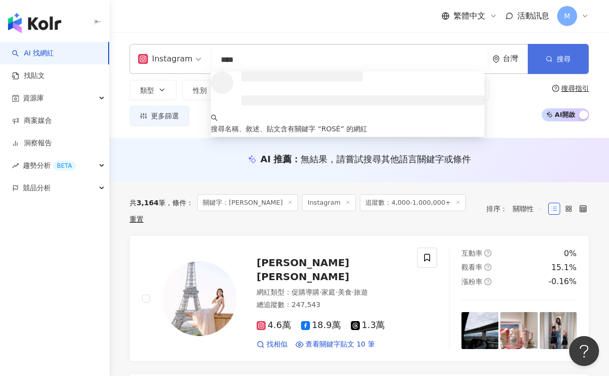
click at [547, 62] on icon "button" at bounding box center [549, 58] width 7 height 7
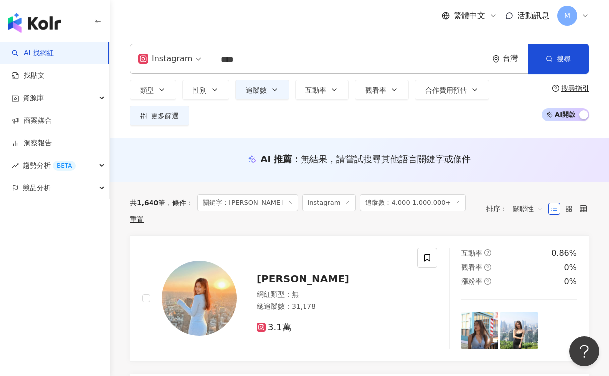
scroll to position [44, 0]
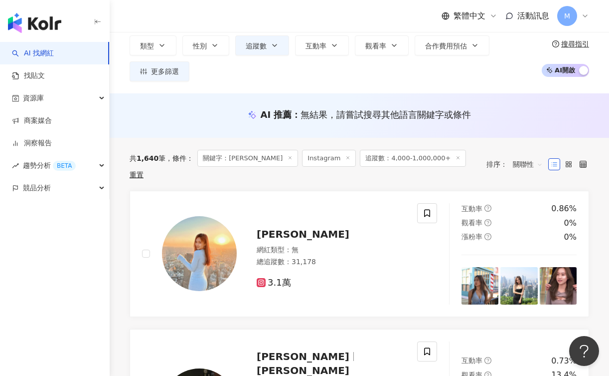
click at [239, 157] on span "關鍵字：ROSÉ" at bounding box center [248, 158] width 101 height 17
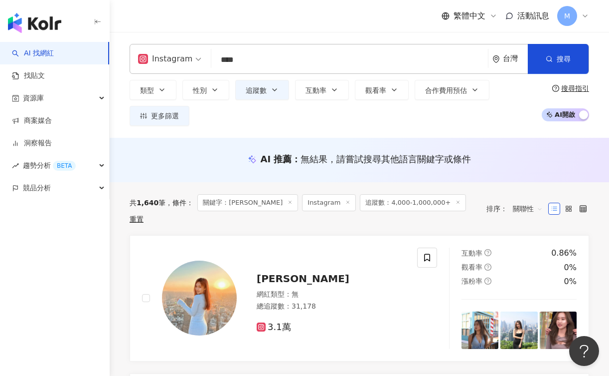
scroll to position [0, 0]
click at [309, 61] on input "****" at bounding box center [349, 59] width 269 height 19
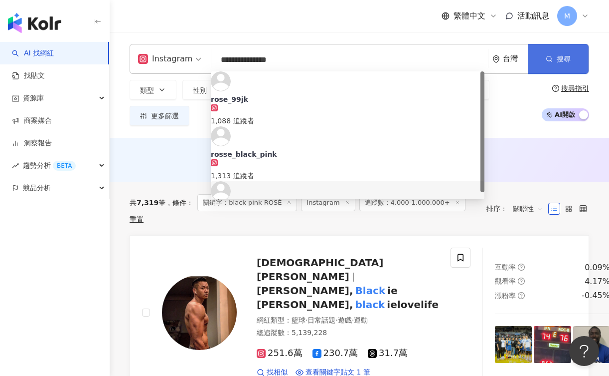
click at [564, 66] on button "搜尋" at bounding box center [558, 59] width 61 height 30
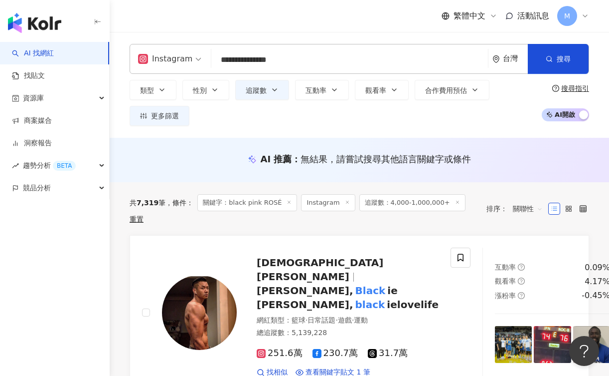
click at [239, 60] on input "**********" at bounding box center [349, 59] width 269 height 19
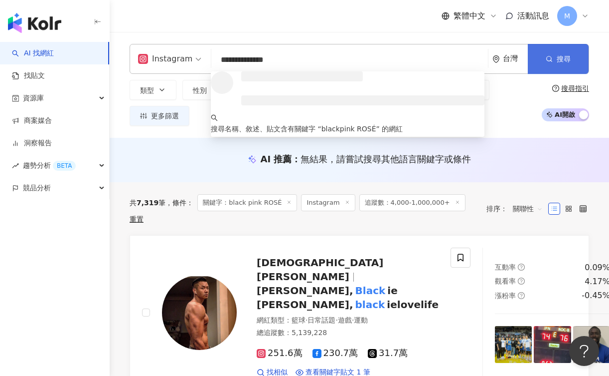
click at [565, 55] on span "搜尋" at bounding box center [564, 59] width 14 height 8
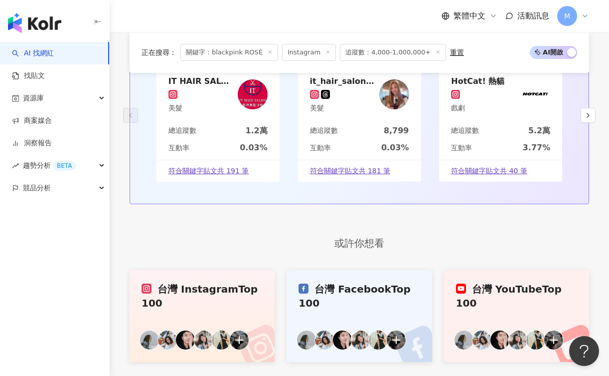
scroll to position [1913, 0]
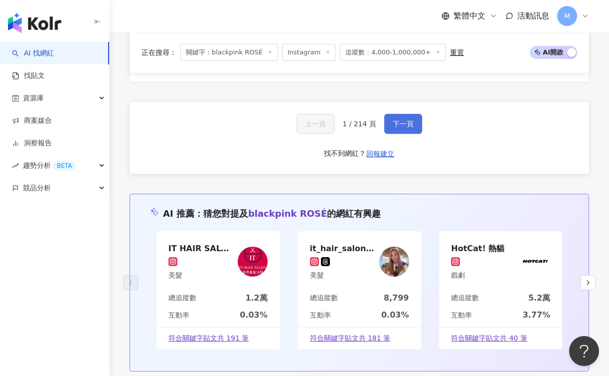
click at [400, 114] on button "下一頁" at bounding box center [404, 124] width 38 height 20
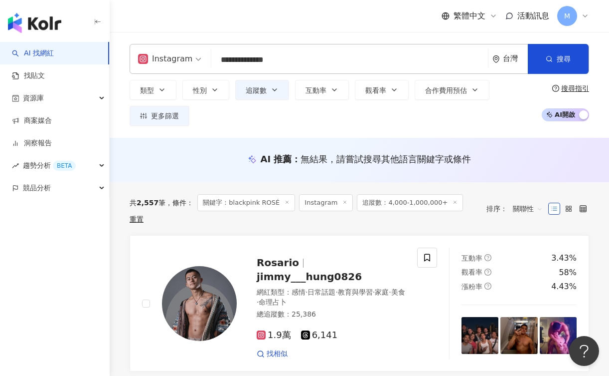
scroll to position [0, 0]
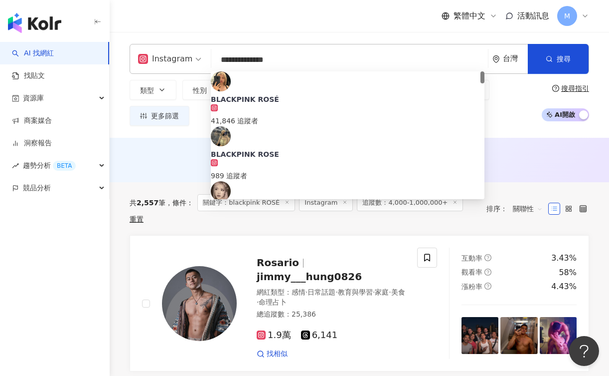
drag, startPoint x: 277, startPoint y: 61, endPoint x: 255, endPoint y: 57, distance: 21.9
click at [255, 57] on input "**********" at bounding box center [349, 59] width 269 height 19
paste input "search"
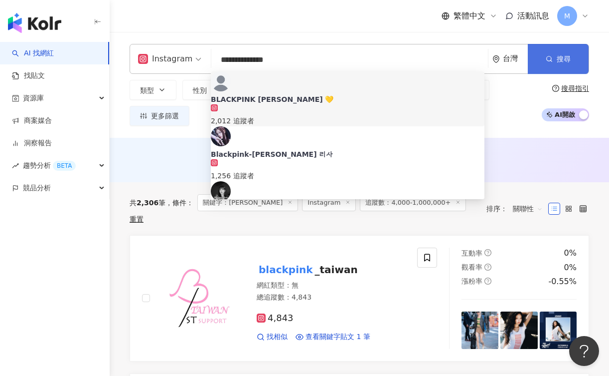
type input "**********"
click at [559, 52] on button "搜尋" at bounding box center [558, 59] width 61 height 30
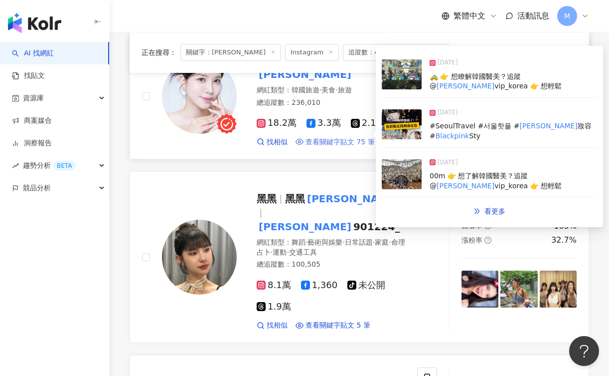
scroll to position [786, 0]
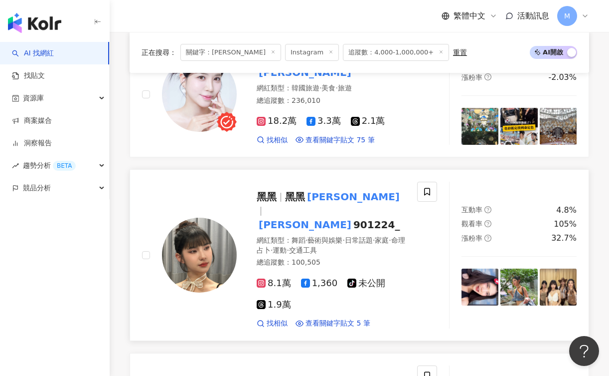
click at [326, 189] on mark "[PERSON_NAME]" at bounding box center [353, 197] width 97 height 16
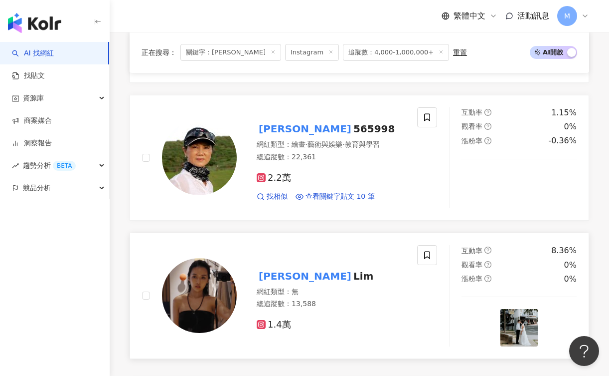
scroll to position [1760, 0]
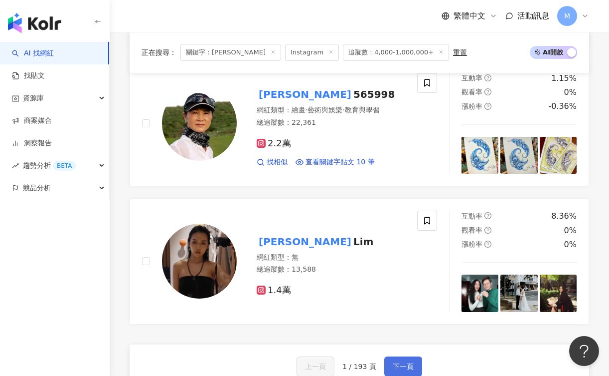
click at [406, 362] on span "下一頁" at bounding box center [403, 366] width 21 height 8
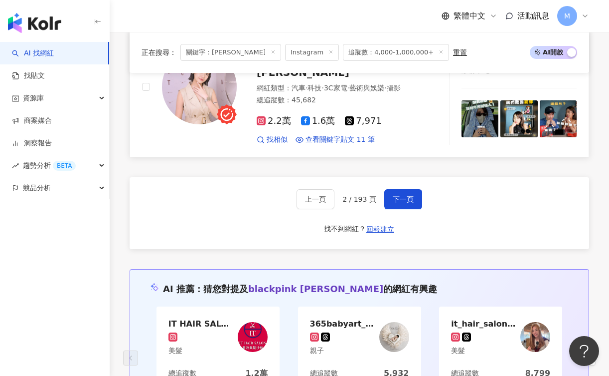
scroll to position [1771, 0]
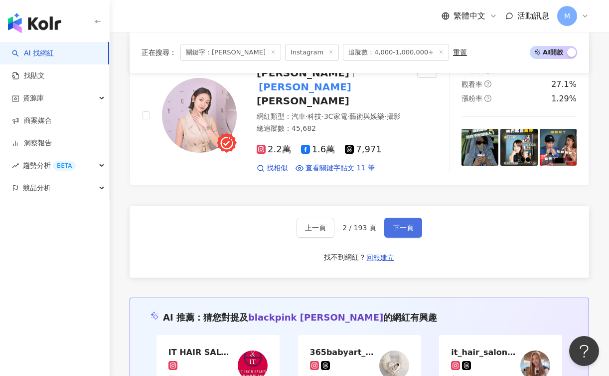
click at [408, 217] on button "下一頁" at bounding box center [404, 227] width 38 height 20
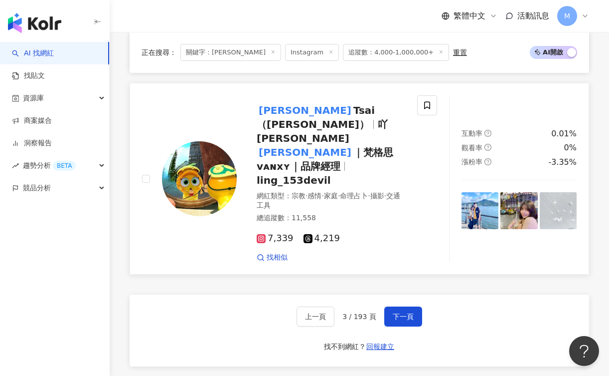
scroll to position [1857, 0]
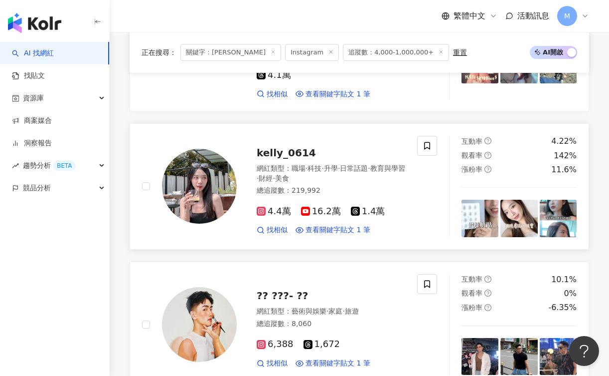
scroll to position [688, 0]
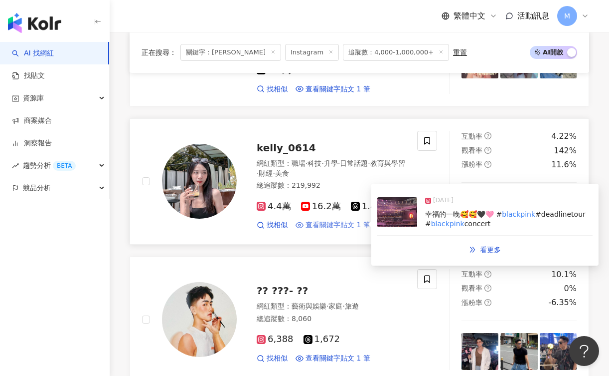
click at [344, 220] on span "查看關鍵字貼文 1 筆" at bounding box center [338, 225] width 65 height 10
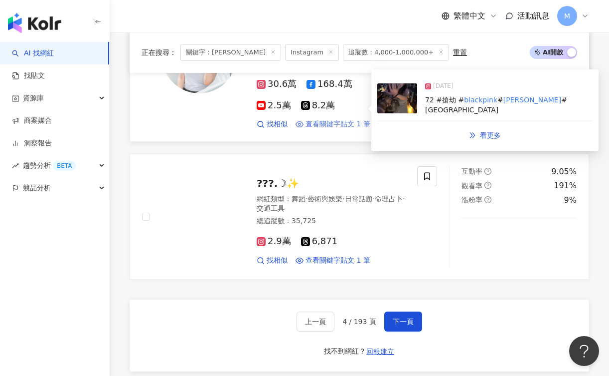
scroll to position [1740, 0]
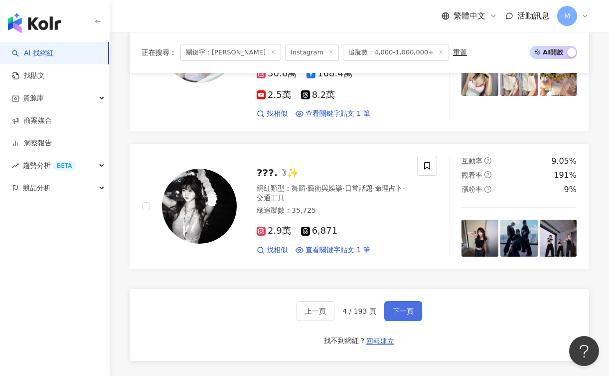
click at [398, 307] on span "下一頁" at bounding box center [403, 311] width 21 height 8
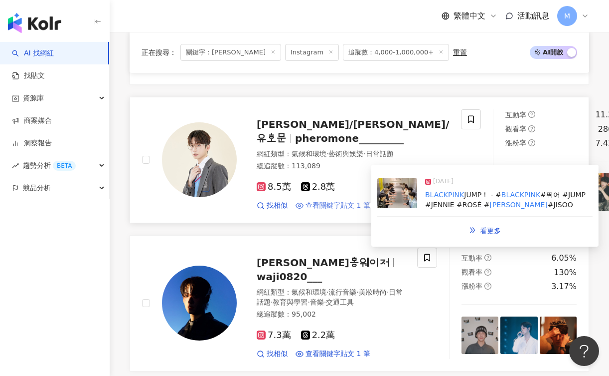
scroll to position [1236, 0]
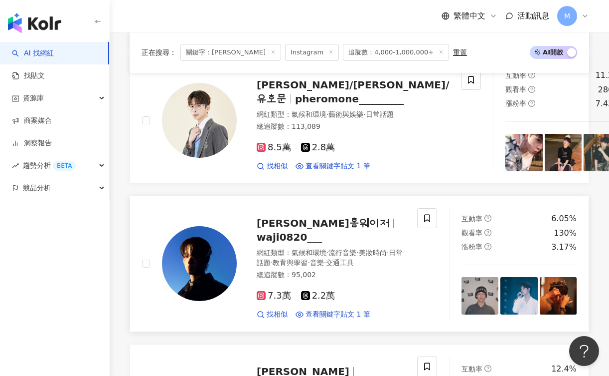
click at [304, 217] on span "洪暐哲WAJI홍웨이저" at bounding box center [323, 223] width 133 height 12
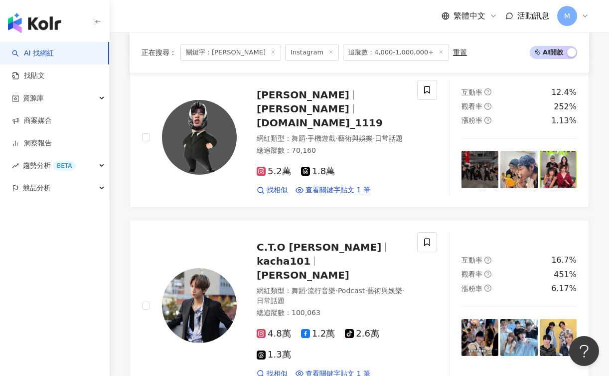
scroll to position [1652, 0]
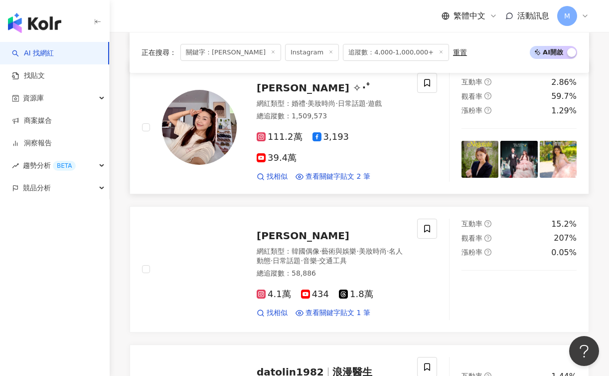
scroll to position [1521, 0]
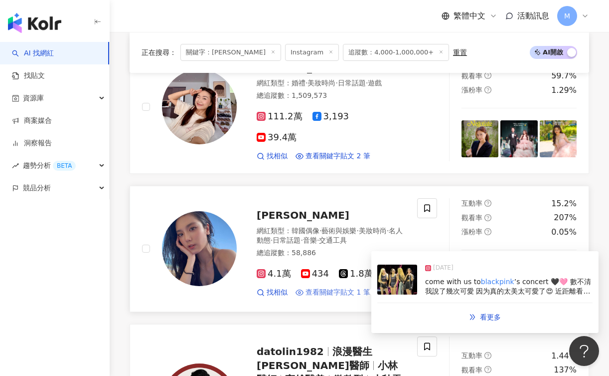
click at [346, 287] on span "查看關鍵字貼文 1 筆" at bounding box center [338, 292] width 65 height 10
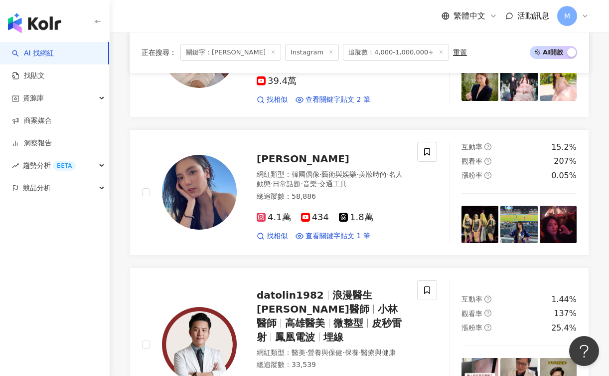
scroll to position [1731, 0]
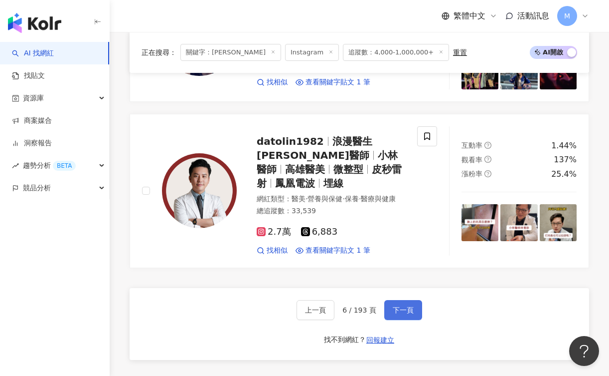
click at [412, 300] on button "下一頁" at bounding box center [404, 310] width 38 height 20
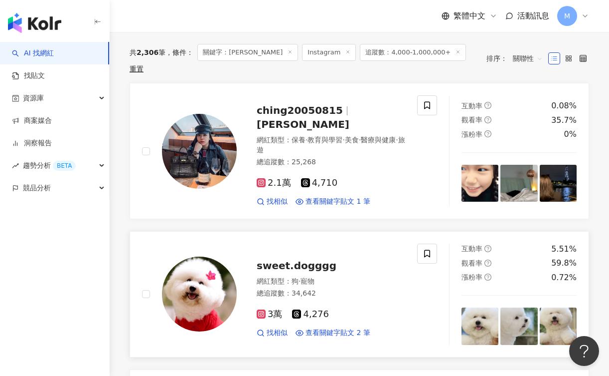
scroll to position [165, 0]
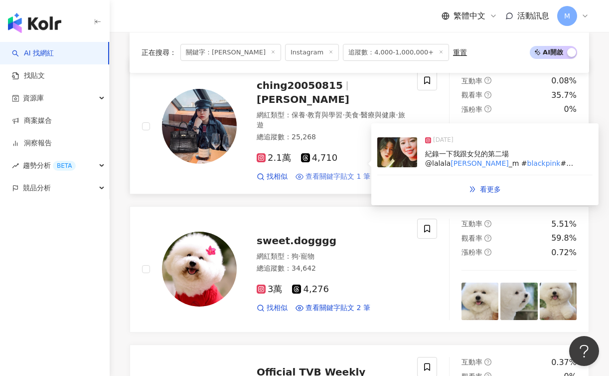
click at [344, 172] on span "查看關鍵字貼文 1 筆" at bounding box center [338, 177] width 65 height 10
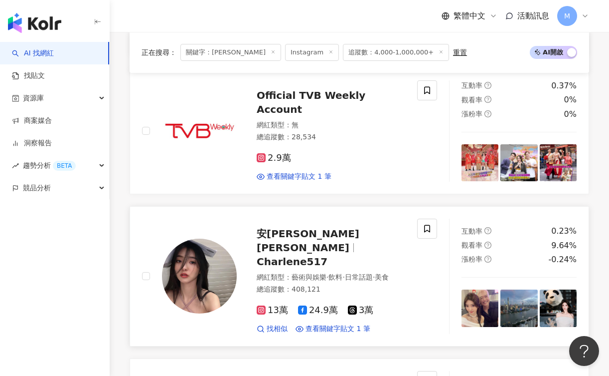
scroll to position [479, 0]
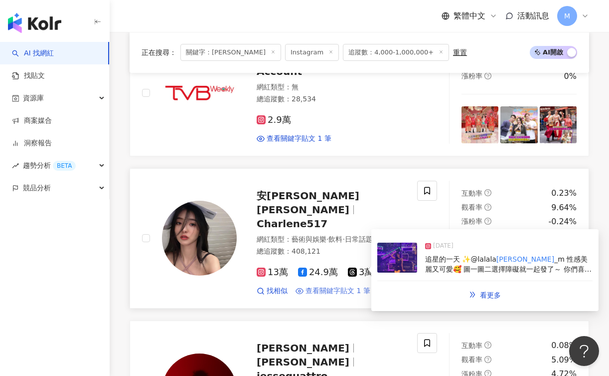
click at [338, 286] on span "查看關鍵字貼文 1 筆" at bounding box center [338, 291] width 65 height 10
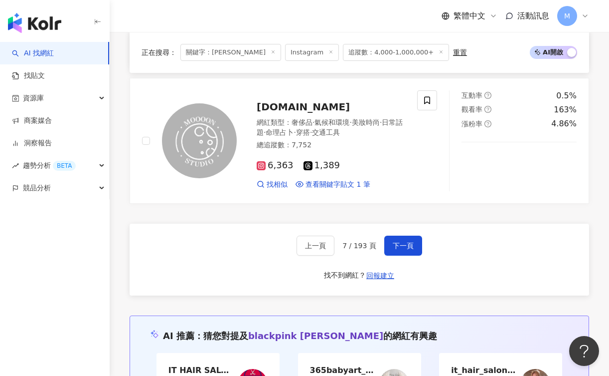
scroll to position [1752, 0]
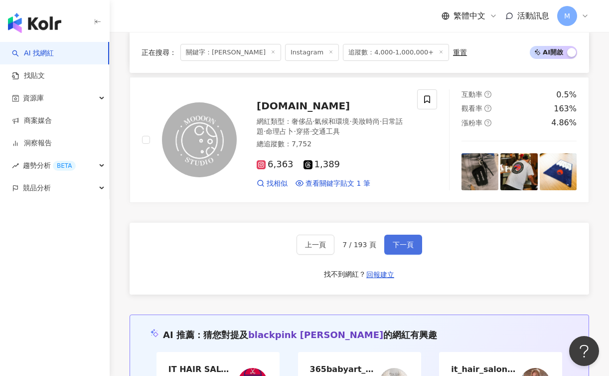
click at [406, 240] on span "下一頁" at bounding box center [403, 244] width 21 height 8
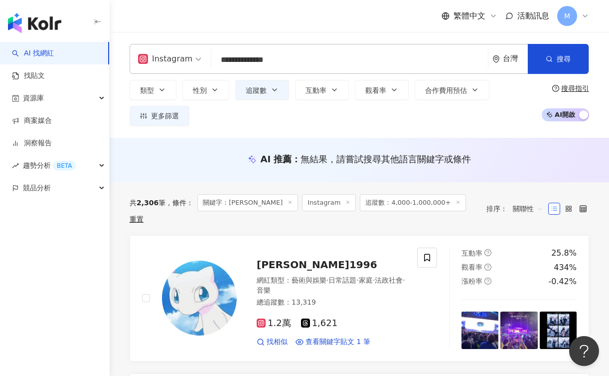
scroll to position [119, 0]
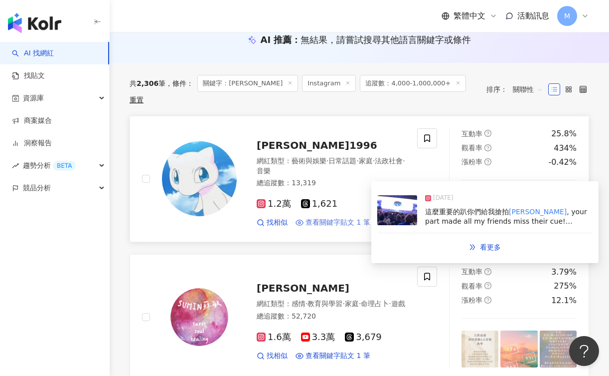
click at [348, 217] on span "查看關鍵字貼文 1 筆" at bounding box center [338, 222] width 65 height 10
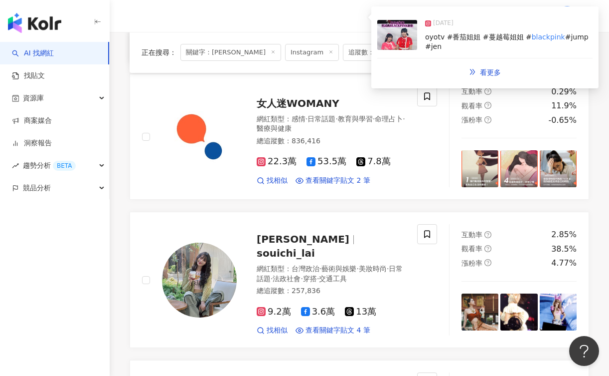
scroll to position [1029, 0]
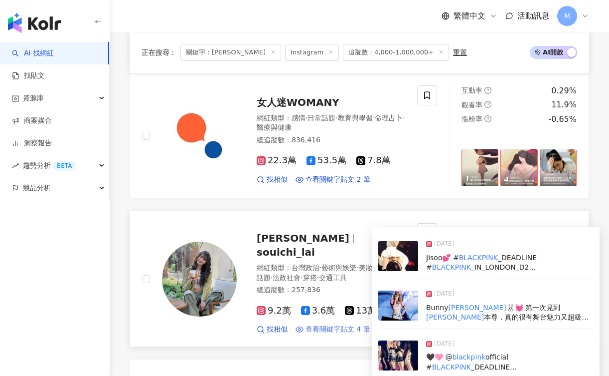
click at [335, 324] on span "查看關鍵字貼文 4 筆" at bounding box center [338, 329] width 65 height 10
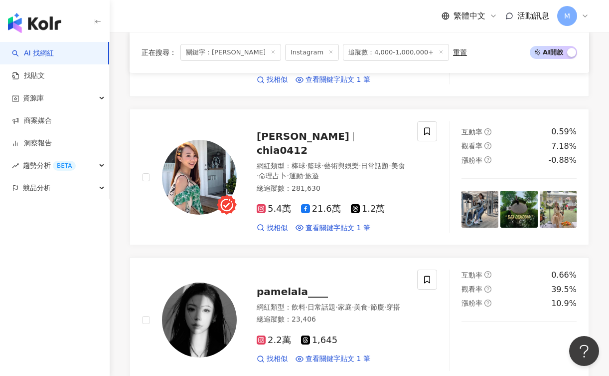
scroll to position [1572, 0]
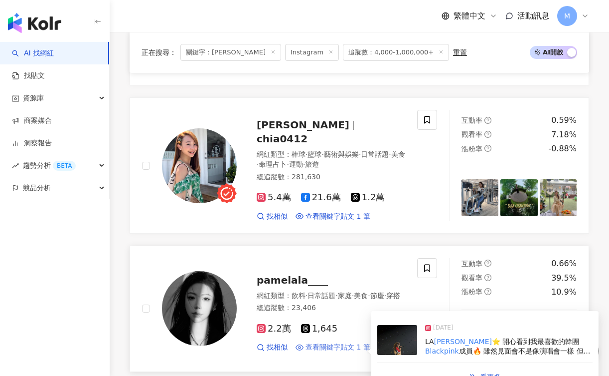
click at [358, 342] on span "查看關鍵字貼文 1 筆" at bounding box center [338, 347] width 65 height 10
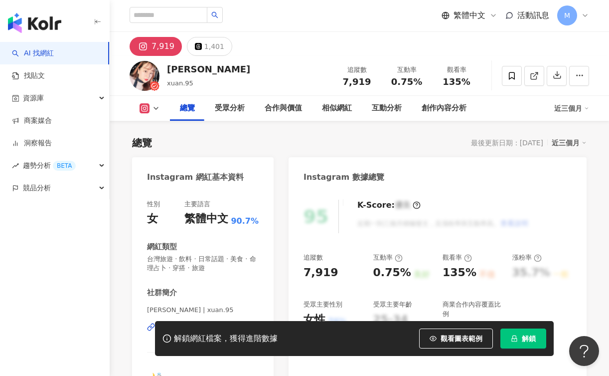
scroll to position [255, 0]
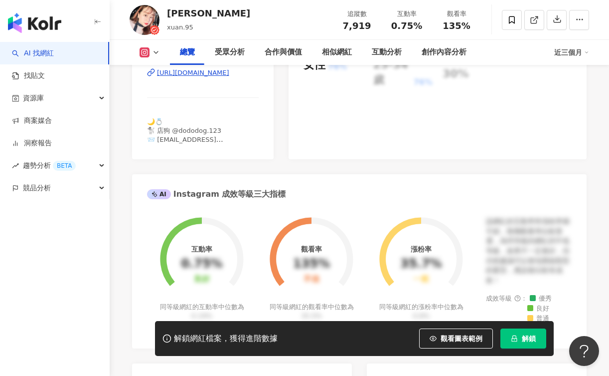
click at [229, 74] on div "https://www.instagram.com/xuan.95/" at bounding box center [193, 72] width 72 height 9
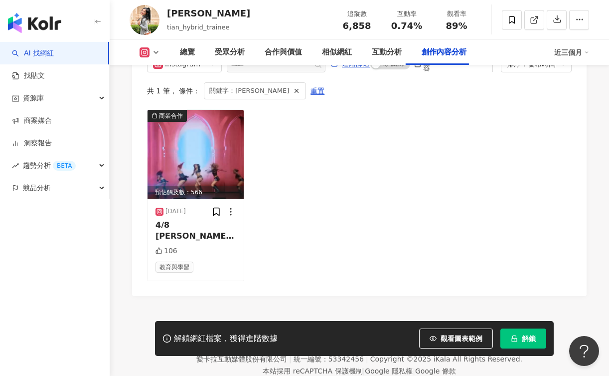
scroll to position [3080, 0]
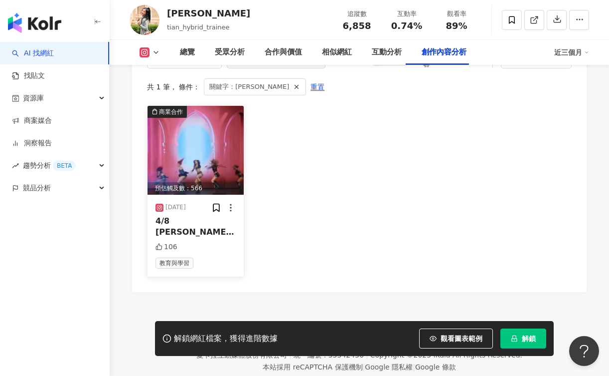
click at [203, 215] on div "4/8 [PERSON_NAME]-FUTW 4/15 Jisoo -Earthquake 4/" at bounding box center [196, 226] width 80 height 22
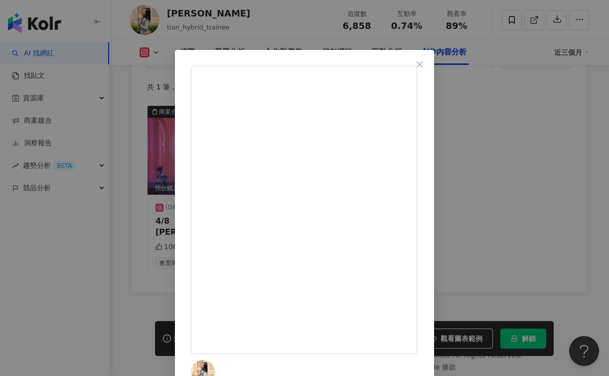
click at [553, 209] on div "[PERSON_NAME]田 [DATE] ✨kpop單堂課程✨週二 時間：18:30-20:00 日期：4/8、4/15、4/22、4/29 地點：[STR…" at bounding box center [304, 188] width 609 height 376
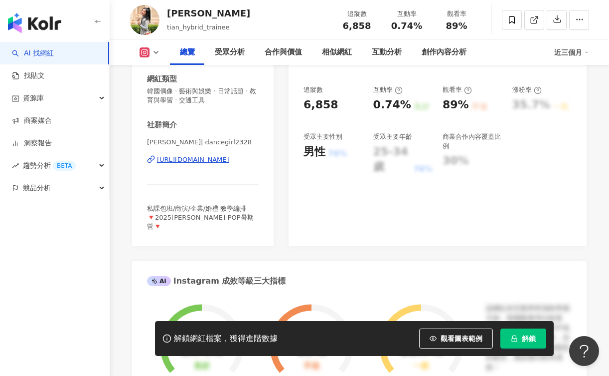
scroll to position [194, 0]
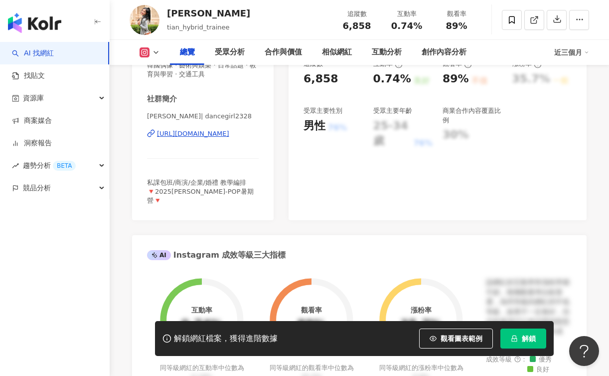
click at [215, 137] on div "[URL][DOMAIN_NAME]" at bounding box center [193, 133] width 72 height 9
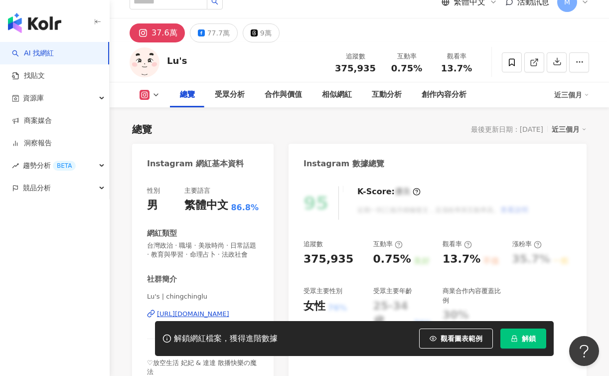
scroll to position [94, 0]
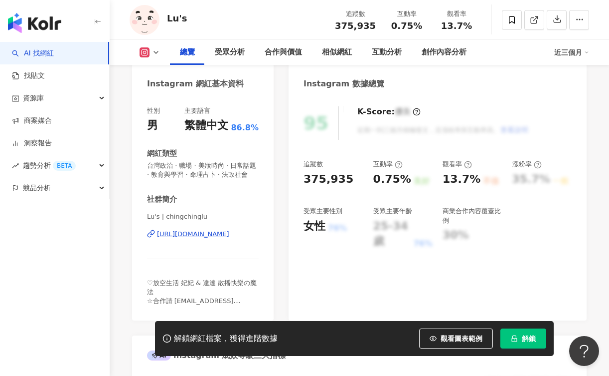
click at [219, 234] on div "https://www.instagram.com/chingchinglu/" at bounding box center [193, 233] width 72 height 9
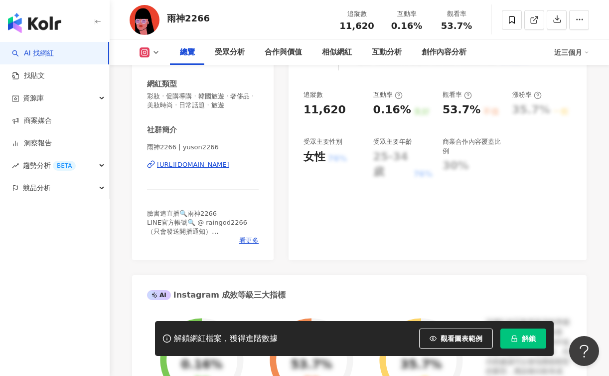
click at [229, 164] on div "https://www.instagram.com/yuson2266/" at bounding box center [193, 164] width 72 height 9
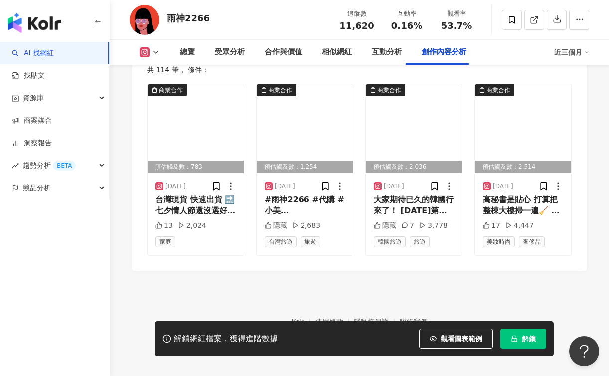
scroll to position [3106, 0]
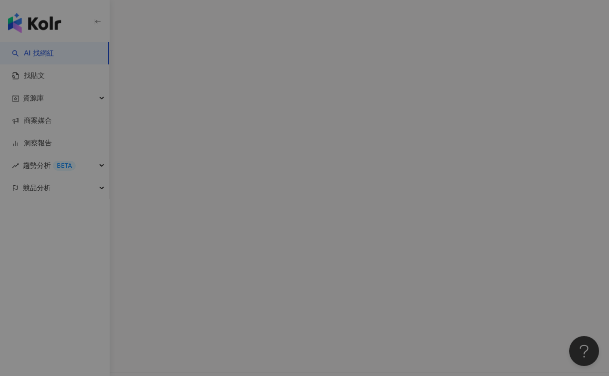
click at [229, 211] on div "View post on Instagram" at bounding box center [305, 158] width 226 height 185
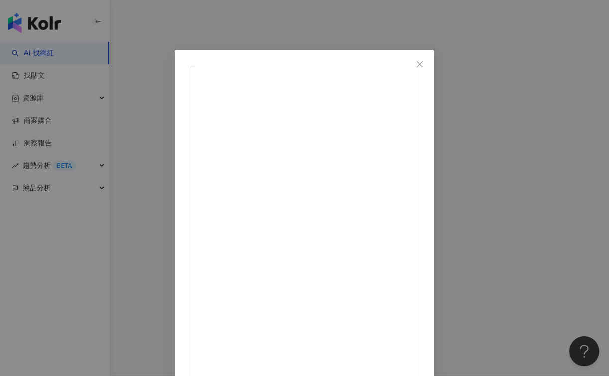
click at [467, 33] on div "ArielC. 2025/4/17 上次去見Jisoo完 直接在路邊跳earthquake 😳 Jisoo太可愛好喜歡～🤍 2,041 31 2.8萬 查看原…" at bounding box center [304, 188] width 609 height 376
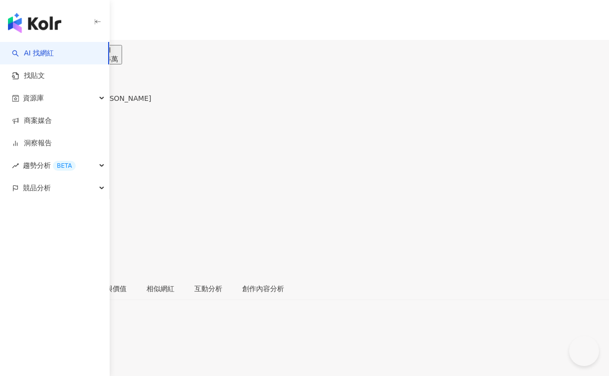
scroll to position [87, 0]
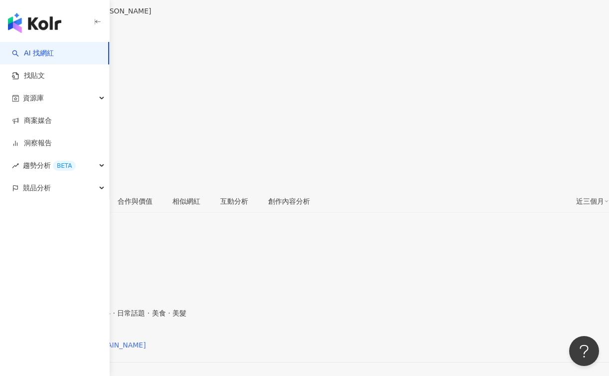
click at [146, 341] on div "https://www.instagram.com/jy_luv.peace/" at bounding box center [78, 345] width 136 height 8
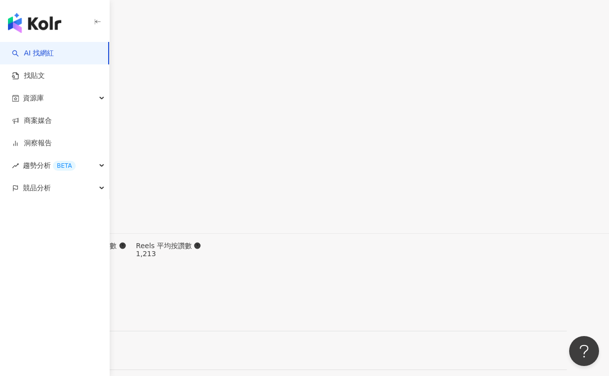
scroll to position [3212, 0]
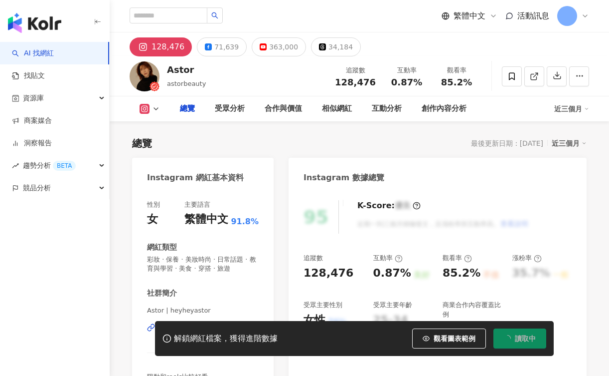
type input "*****"
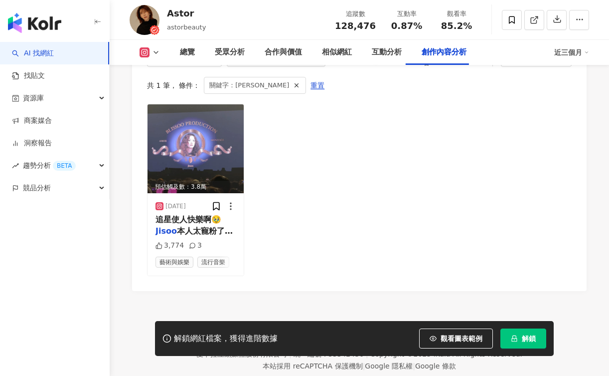
scroll to position [3114, 0]
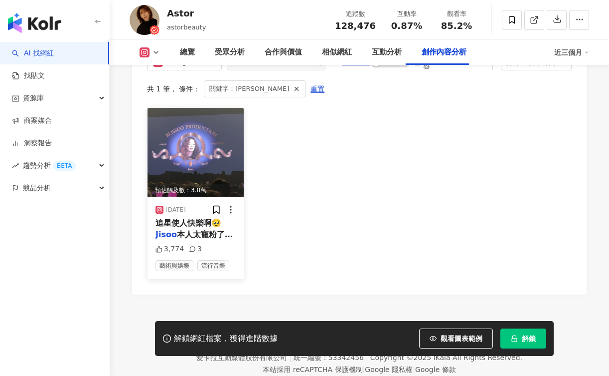
click at [201, 143] on img at bounding box center [196, 152] width 96 height 89
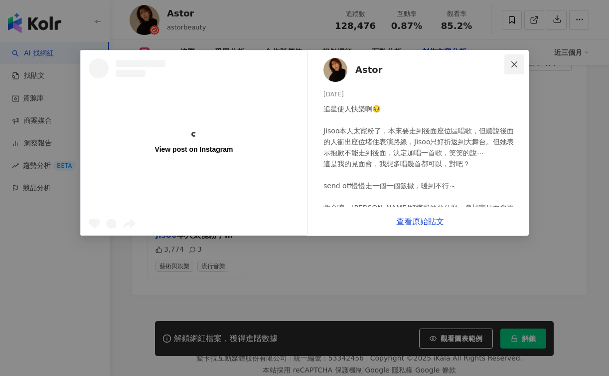
click at [515, 63] on icon "close" at bounding box center [515, 64] width 8 height 8
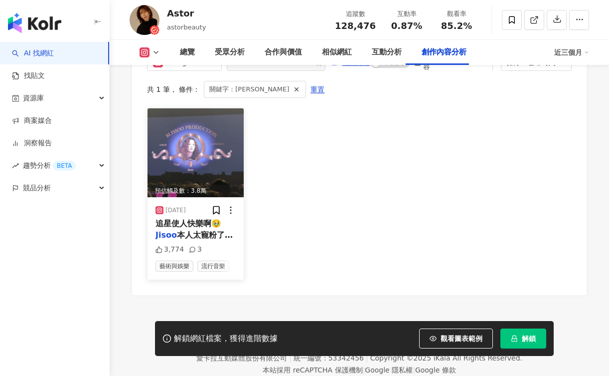
click at [185, 230] on span "本人太寵粉了，本來要走到後面座位區唱歌，但聽說後面的人衝出座位堵住表演路線，" at bounding box center [196, 257] width 80 height 54
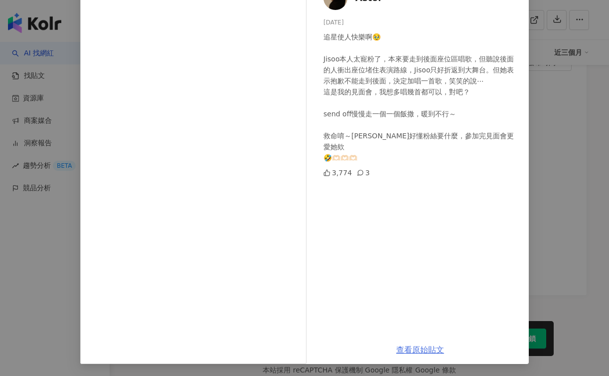
scroll to position [72, 0]
click at [430, 348] on link "查看原始貼文" at bounding box center [421, 349] width 48 height 9
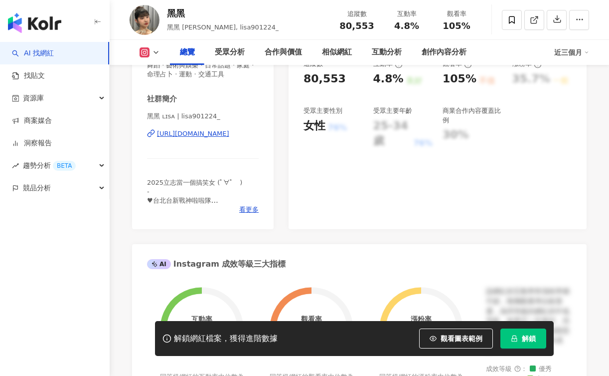
scroll to position [189, 0]
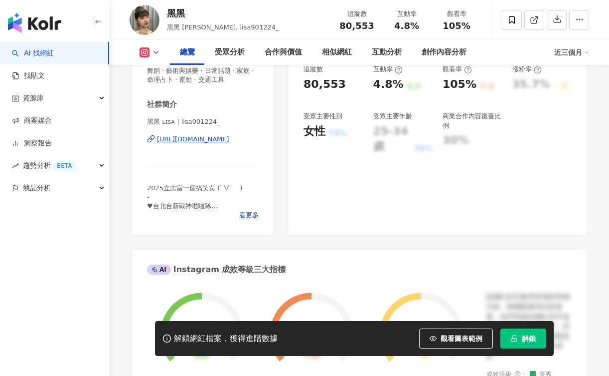
click at [229, 139] on div "[URL][DOMAIN_NAME]" at bounding box center [193, 139] width 72 height 9
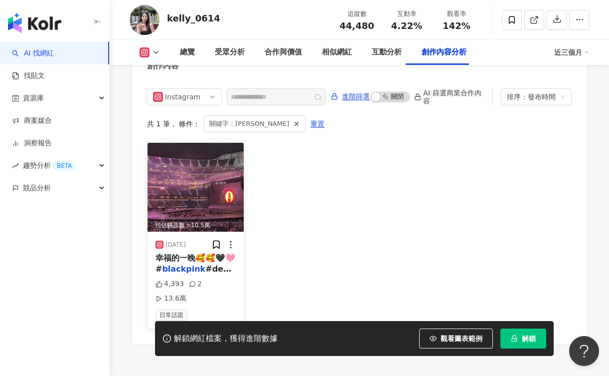
click at [179, 309] on span "日常話題" at bounding box center [172, 314] width 32 height 11
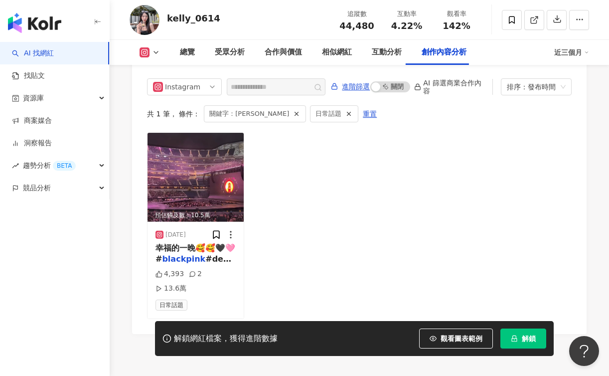
scroll to position [3080, 0]
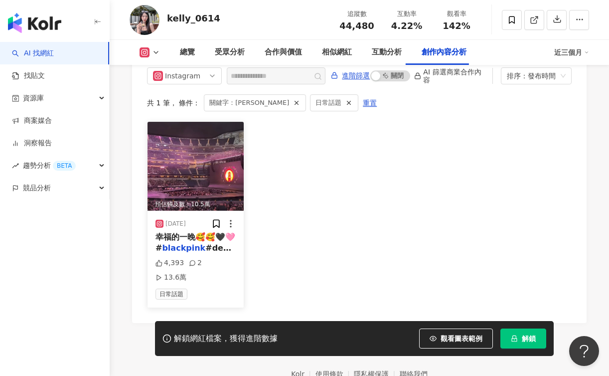
click at [203, 152] on img at bounding box center [196, 166] width 96 height 89
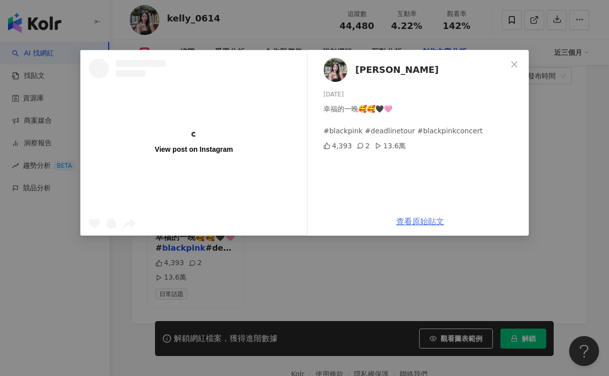
click at [422, 219] on link "查看原始貼文" at bounding box center [421, 220] width 48 height 9
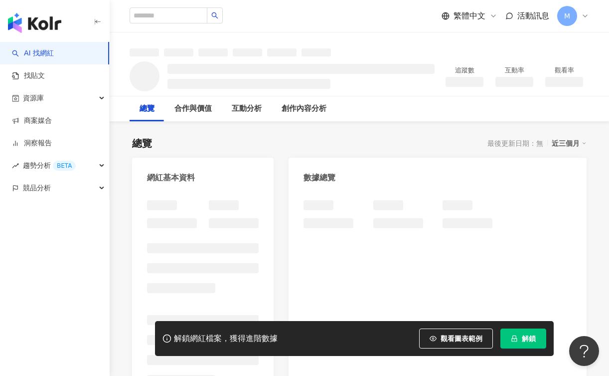
scroll to position [16, 0]
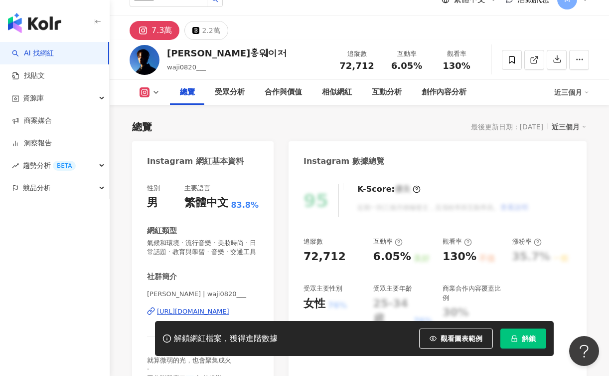
click at [219, 307] on div "https://www.instagram.com/waji0820___/" at bounding box center [193, 311] width 72 height 9
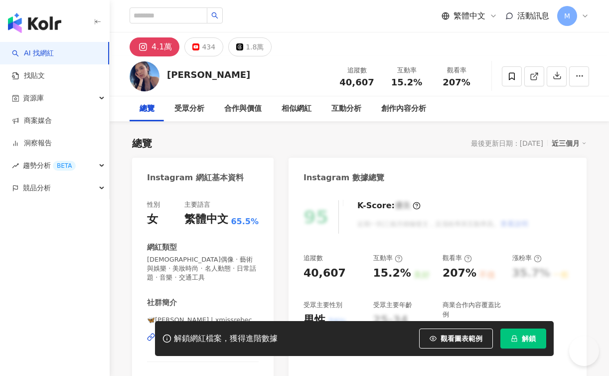
scroll to position [85, 0]
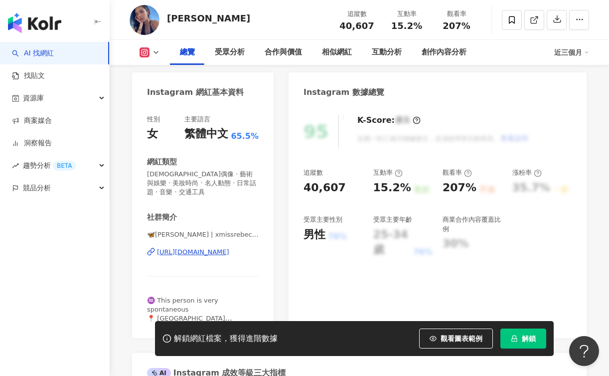
click at [227, 247] on div "https://www.instagram.com/xmissrebeccax/" at bounding box center [193, 251] width 72 height 9
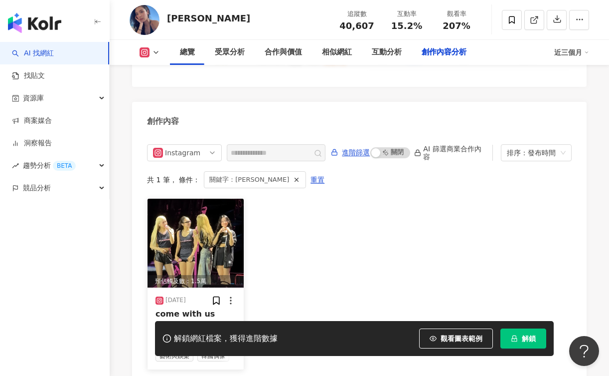
scroll to position [0, 0]
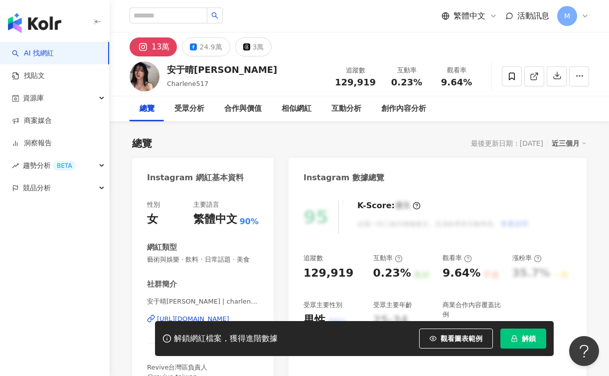
scroll to position [31, 0]
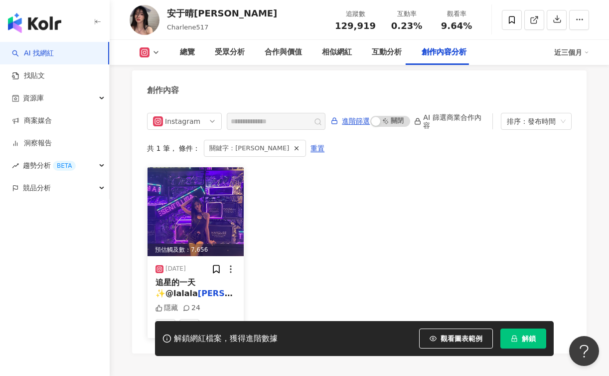
click at [186, 268] on div "2024/11/11" at bounding box center [171, 269] width 30 height 10
click at [187, 280] on span "追星的一天 ✨@lalala" at bounding box center [177, 287] width 42 height 20
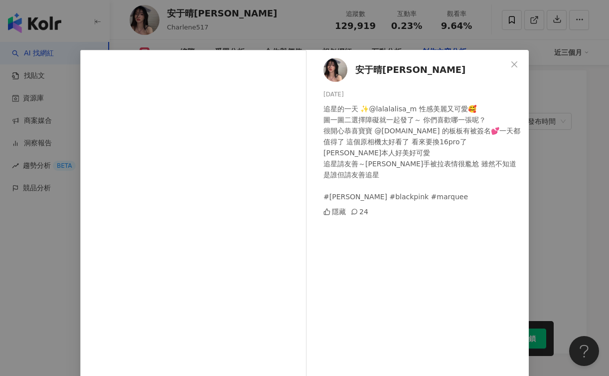
click at [413, 219] on div "安于晴Charlene 2024/11/11 追星的一天 ✨@lalalalisa_m 性感美麗又可愛🥰 圖一圖二選擇障礙就一起發了～ 你們喜歡哪一張呢？ 很…" at bounding box center [420, 222] width 217 height 345
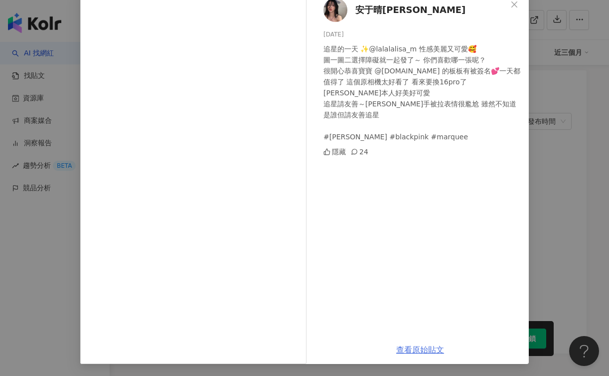
scroll to position [60, 0]
click at [423, 349] on link "查看原始貼文" at bounding box center [421, 349] width 48 height 9
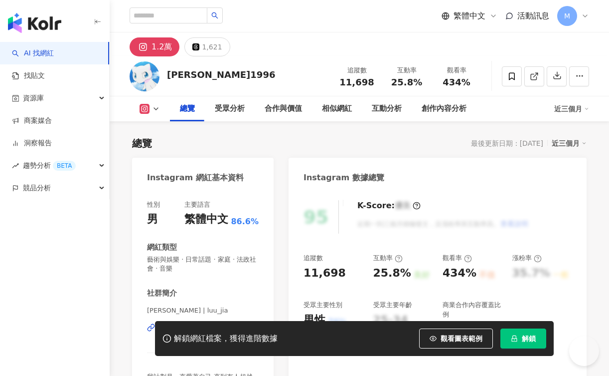
click at [229, 323] on div "https://www.instagram.com/luu_jia/" at bounding box center [193, 327] width 72 height 9
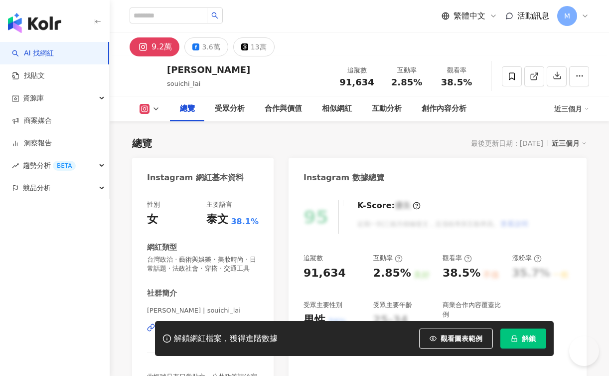
scroll to position [162, 0]
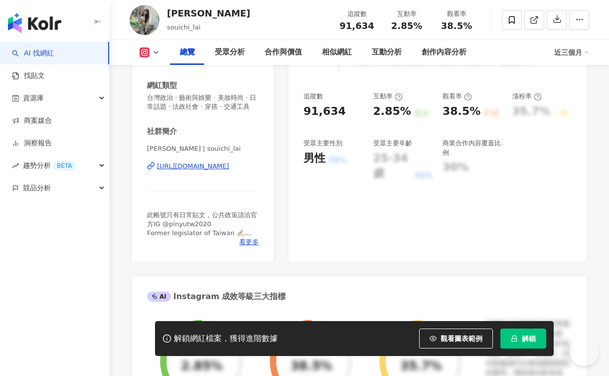
click at [204, 168] on div "[URL][DOMAIN_NAME]" at bounding box center [193, 166] width 72 height 9
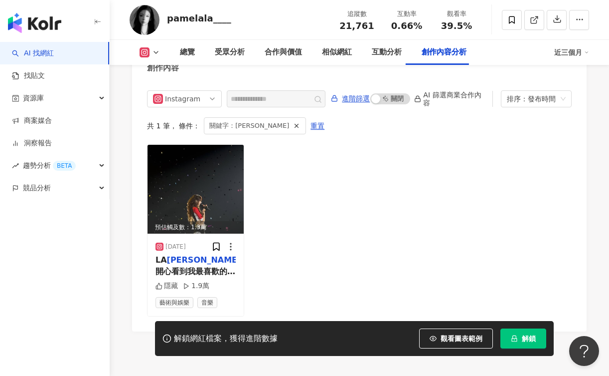
scroll to position [3070, 0]
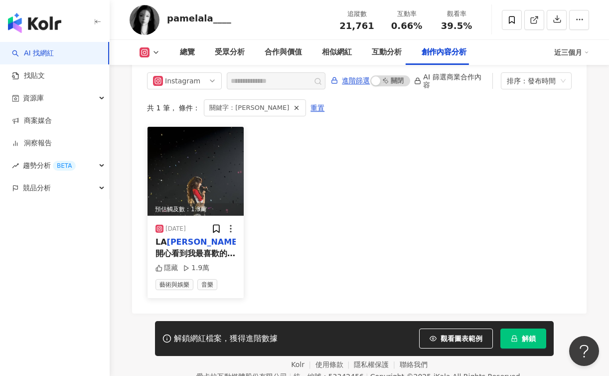
click at [183, 237] on mark "[PERSON_NAME]" at bounding box center [204, 241] width 74 height 9
